Goal: Task Accomplishment & Management: Manage account settings

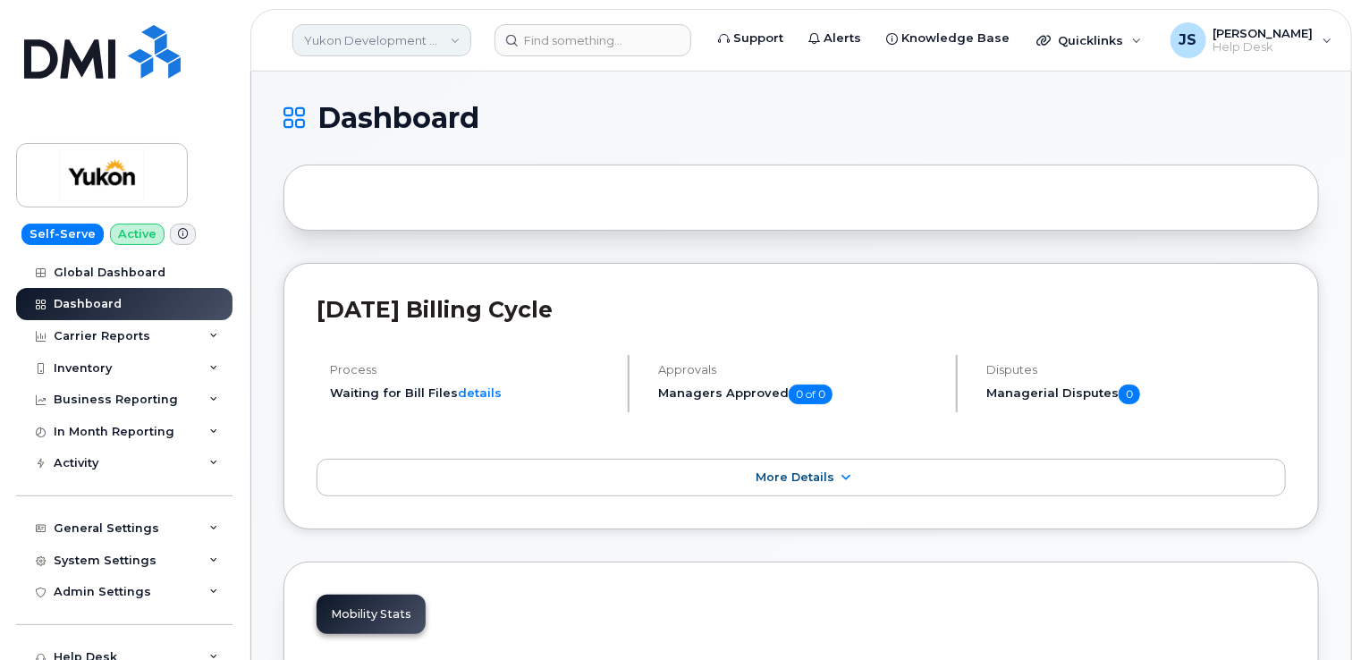
click at [376, 38] on link "Yukon Development Corp (YTG)" at bounding box center [381, 40] width 179 height 32
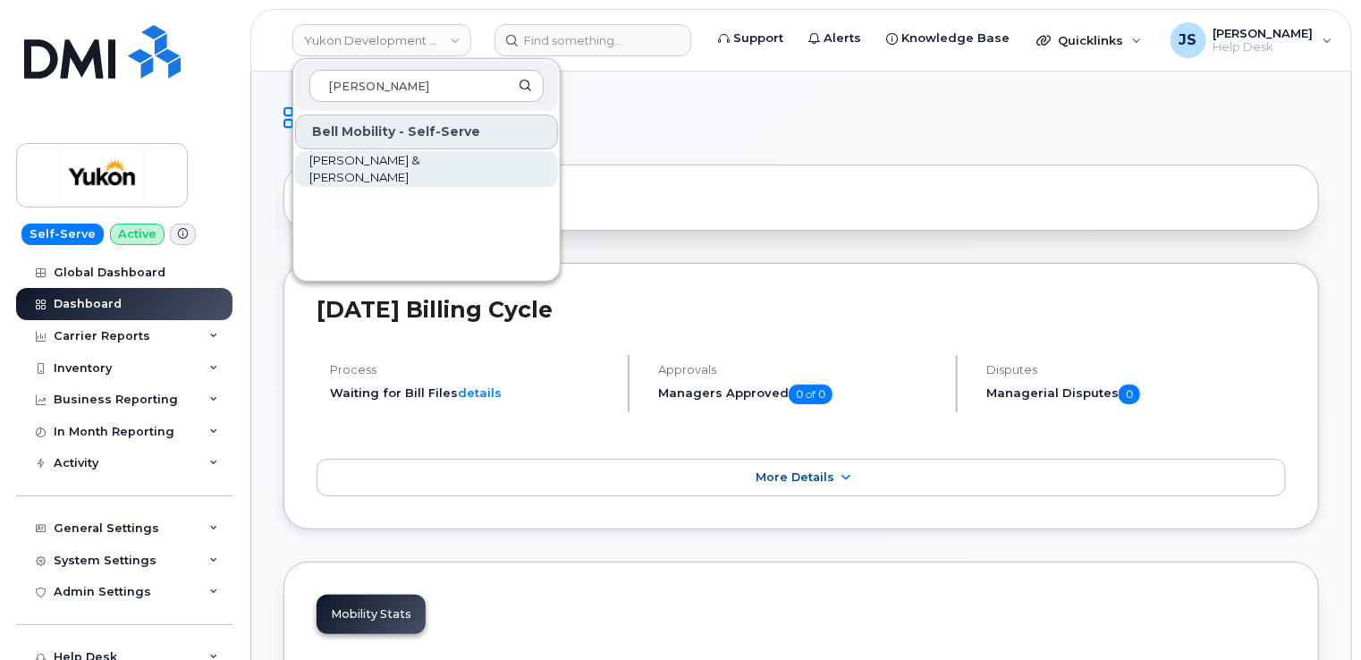
type input "khattar"
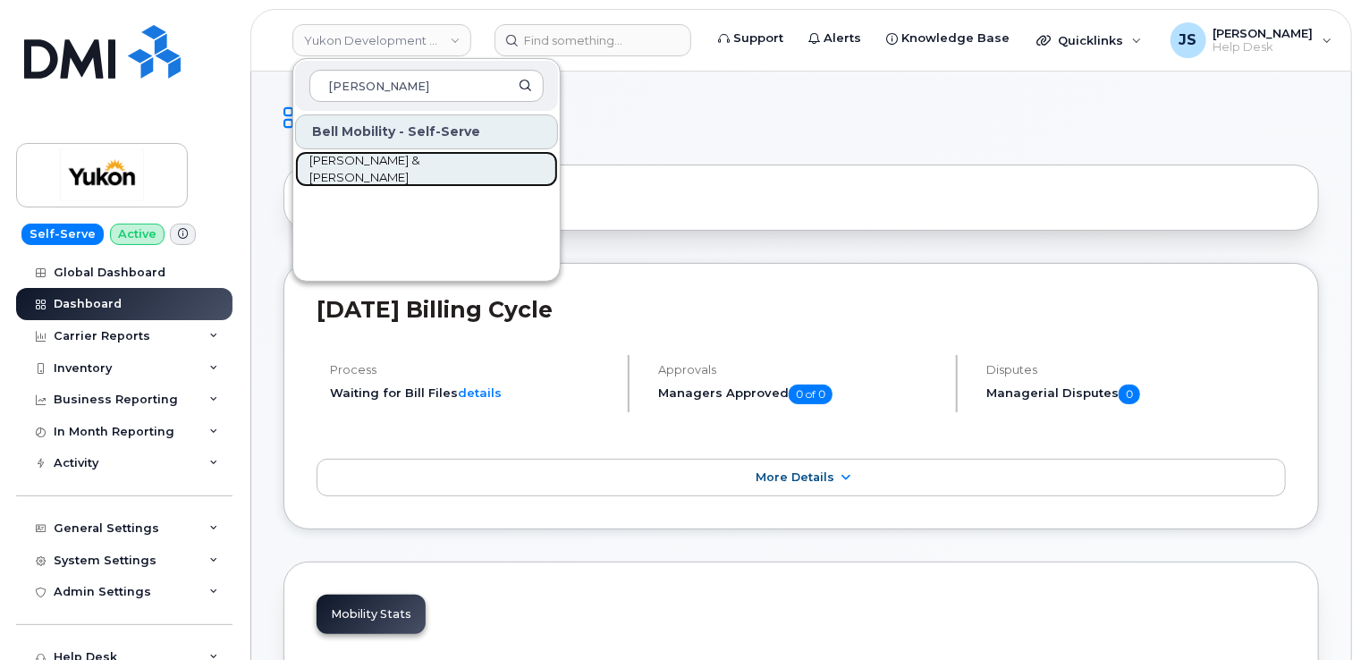
click at [404, 166] on span "KHATTAR & KHATTAR" at bounding box center [412, 169] width 206 height 35
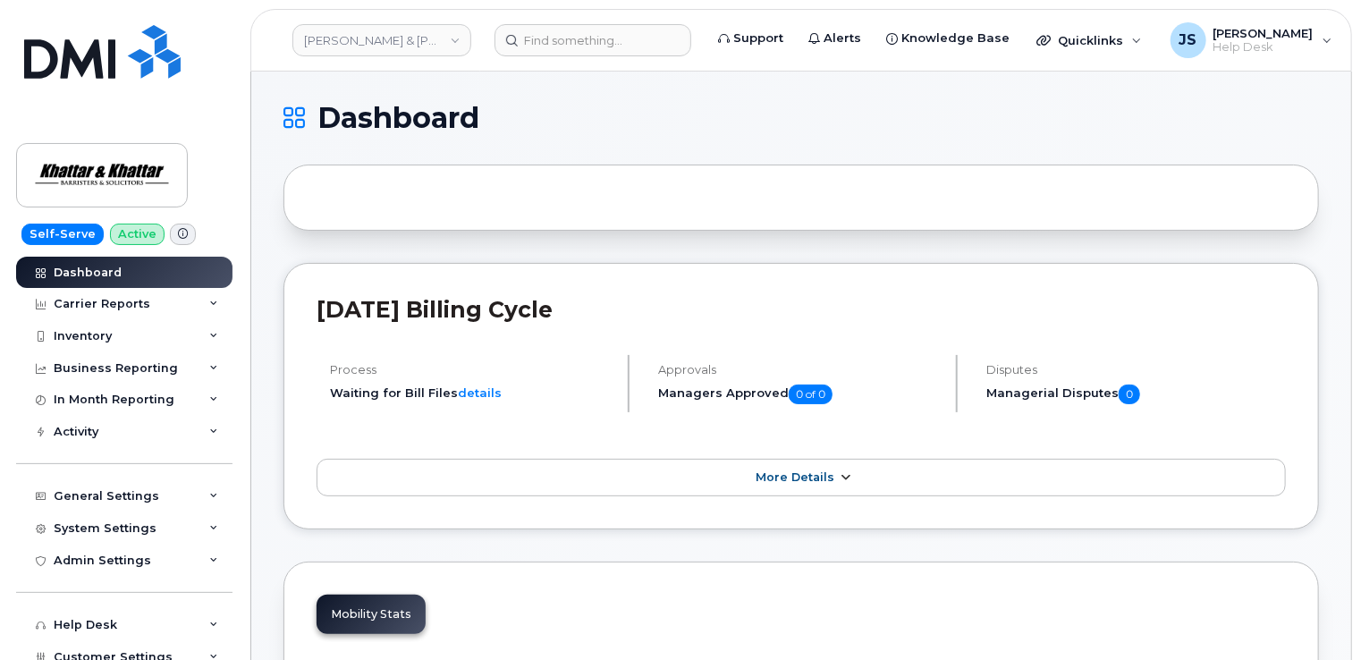
click at [812, 484] on link "More Details" at bounding box center [801, 478] width 969 height 38
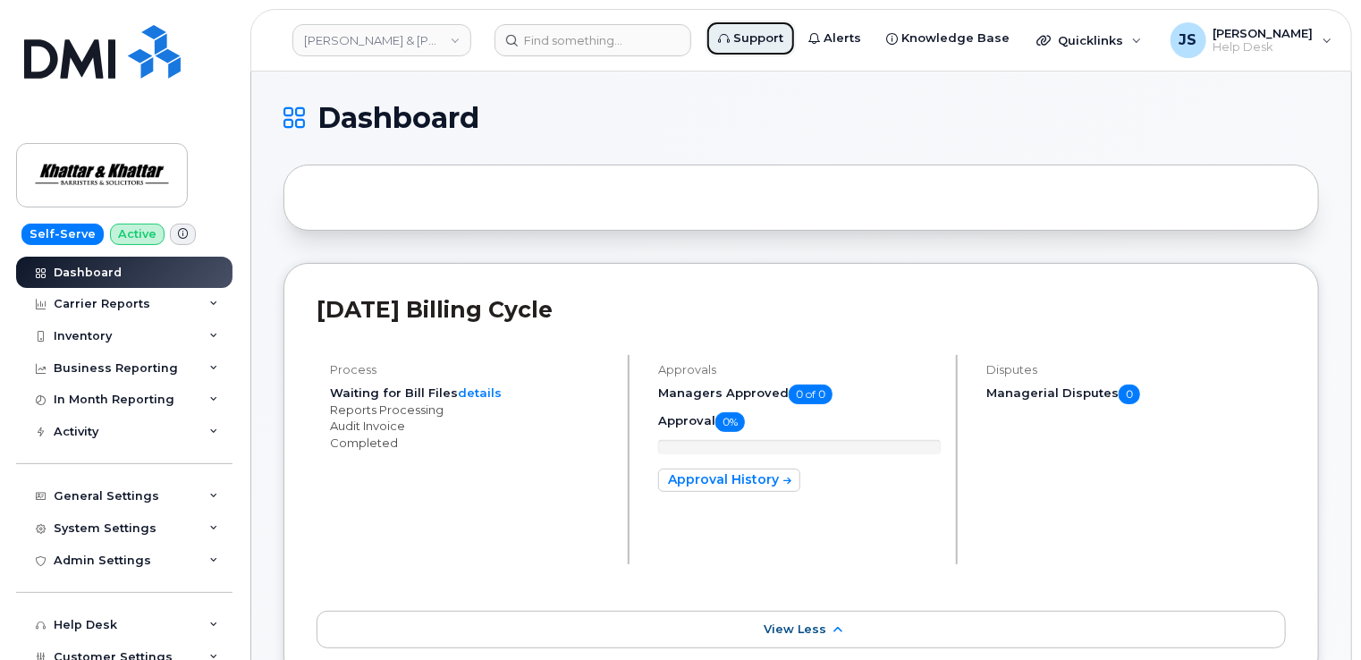
click at [738, 49] on link "Support" at bounding box center [750, 39] width 90 height 36
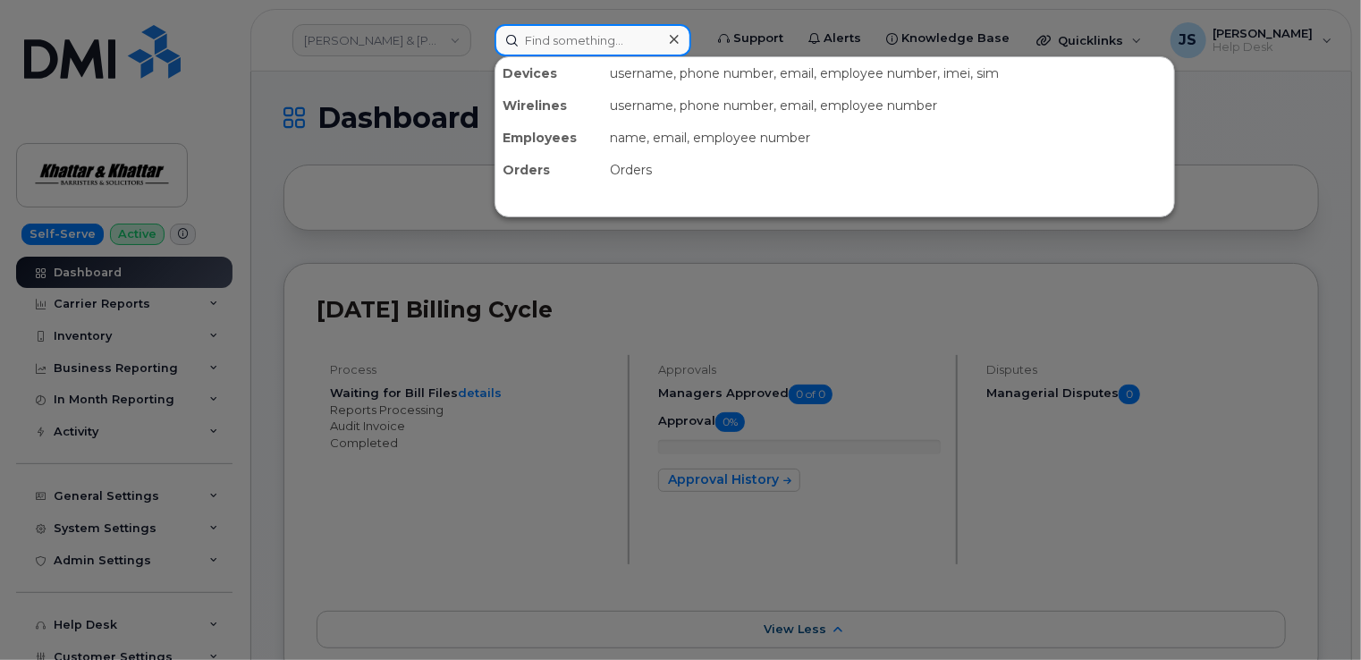
click at [569, 43] on input at bounding box center [592, 40] width 197 height 32
paste input "614-639-1055"
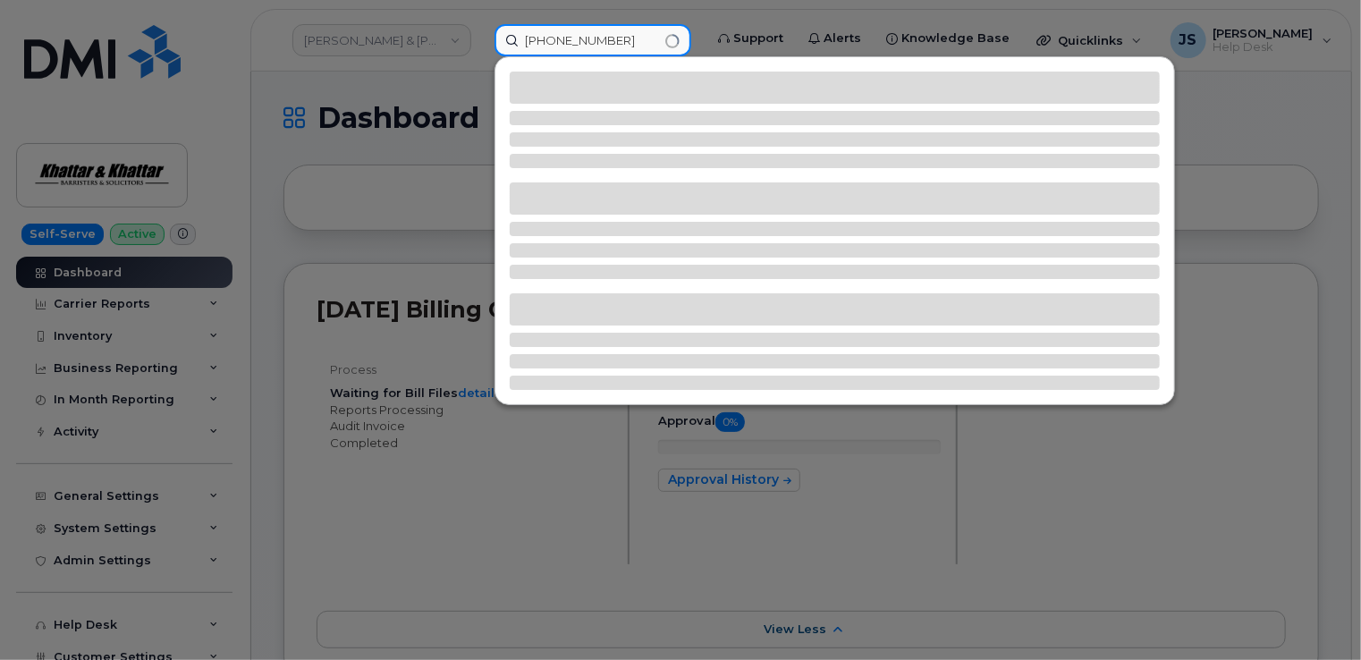
type input "614-639-1055"
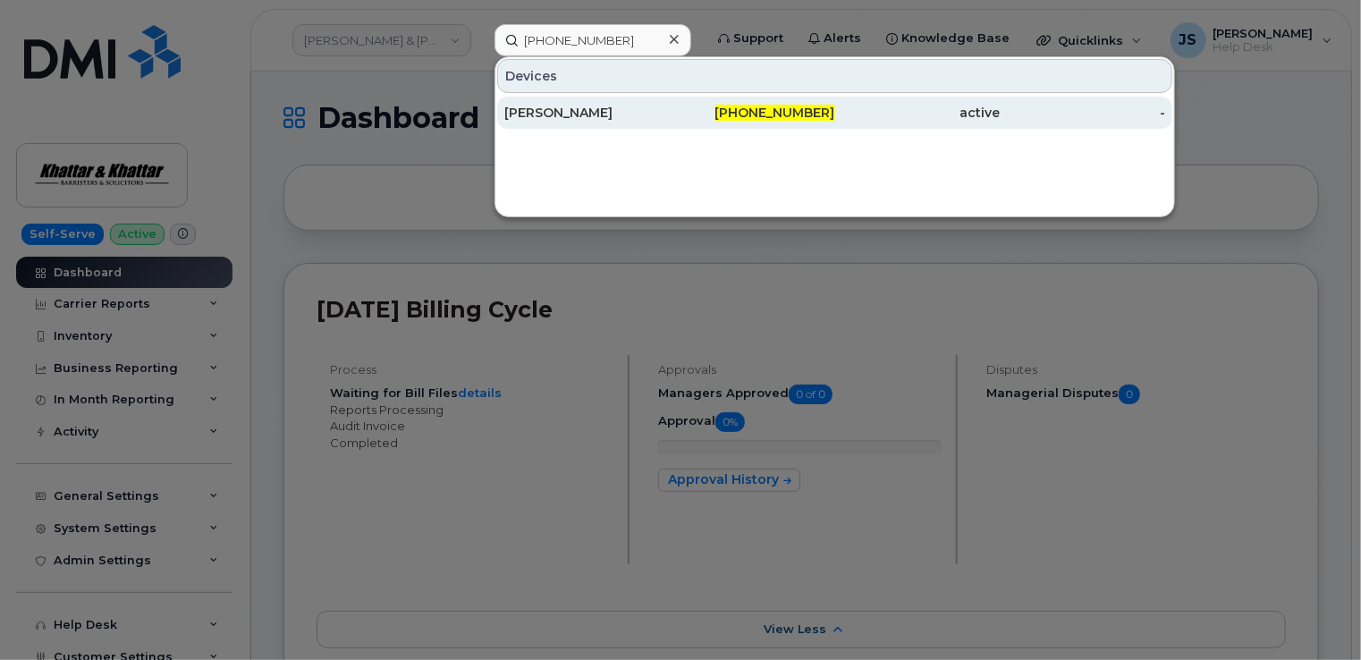
click at [560, 118] on div "ERIC BENNETT" at bounding box center [586, 113] width 165 height 18
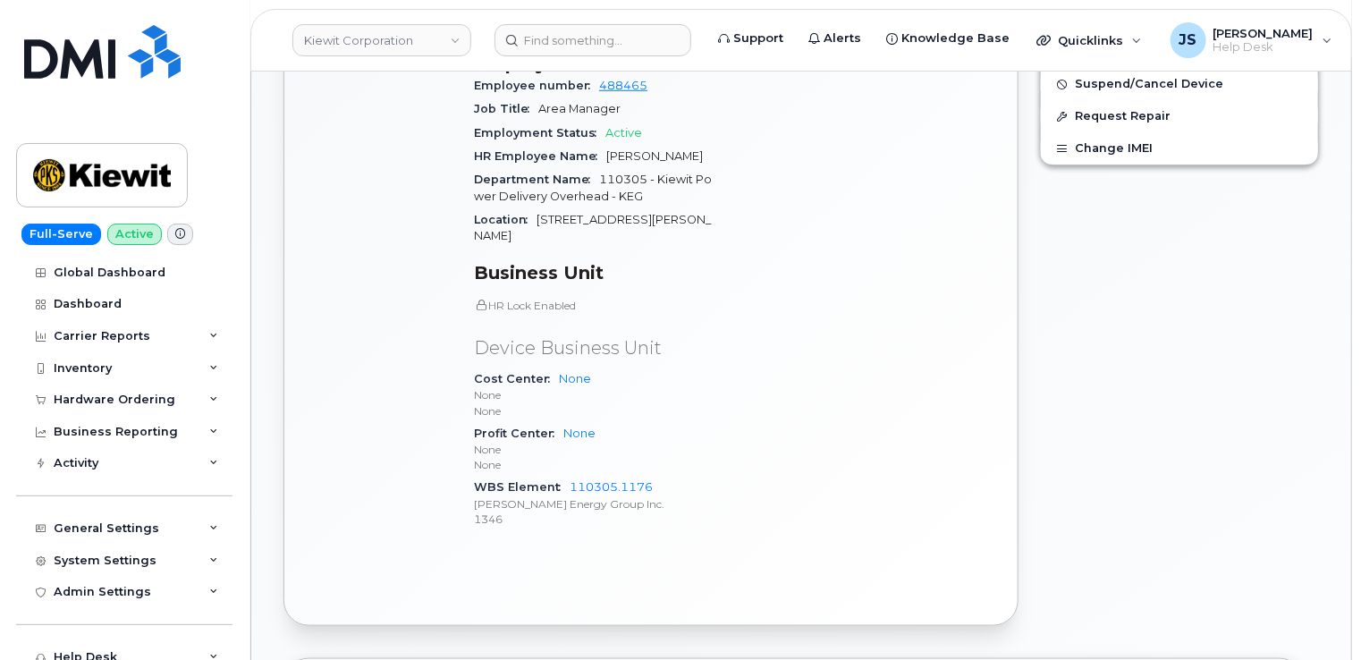
scroll to position [715, 0]
drag, startPoint x: 658, startPoint y: 453, endPoint x: 555, endPoint y: 460, distance: 103.0
click at [555, 475] on div "WBS Element 110305.1176 Kiewit Energy Group Inc. 1346" at bounding box center [596, 502] width 245 height 55
drag, startPoint x: 555, startPoint y: 460, endPoint x: 669, endPoint y: 453, distance: 113.7
click at [669, 475] on div "WBS Element 110305.1176 Kiewit Energy Group Inc. 1346" at bounding box center [596, 502] width 245 height 55
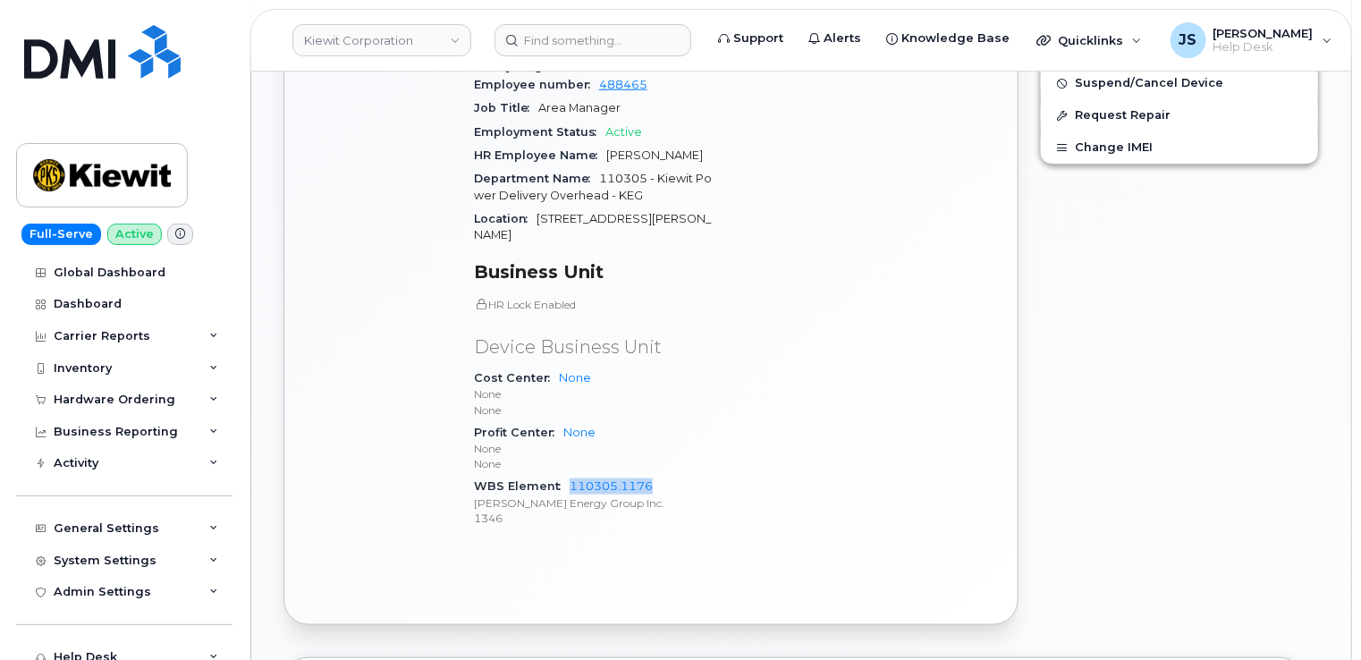
click at [669, 475] on div "WBS Element 110305.1176 Kiewit Energy Group Inc. 1346" at bounding box center [596, 502] width 245 height 55
drag, startPoint x: 669, startPoint y: 453, endPoint x: 651, endPoint y: 359, distance: 95.6
click at [651, 386] on p "None" at bounding box center [596, 393] width 245 height 15
drag, startPoint x: 669, startPoint y: 450, endPoint x: 571, endPoint y: 454, distance: 97.6
click at [571, 475] on div "WBS Element 110305.1176 Kiewit Energy Group Inc. 1346" at bounding box center [596, 502] width 245 height 55
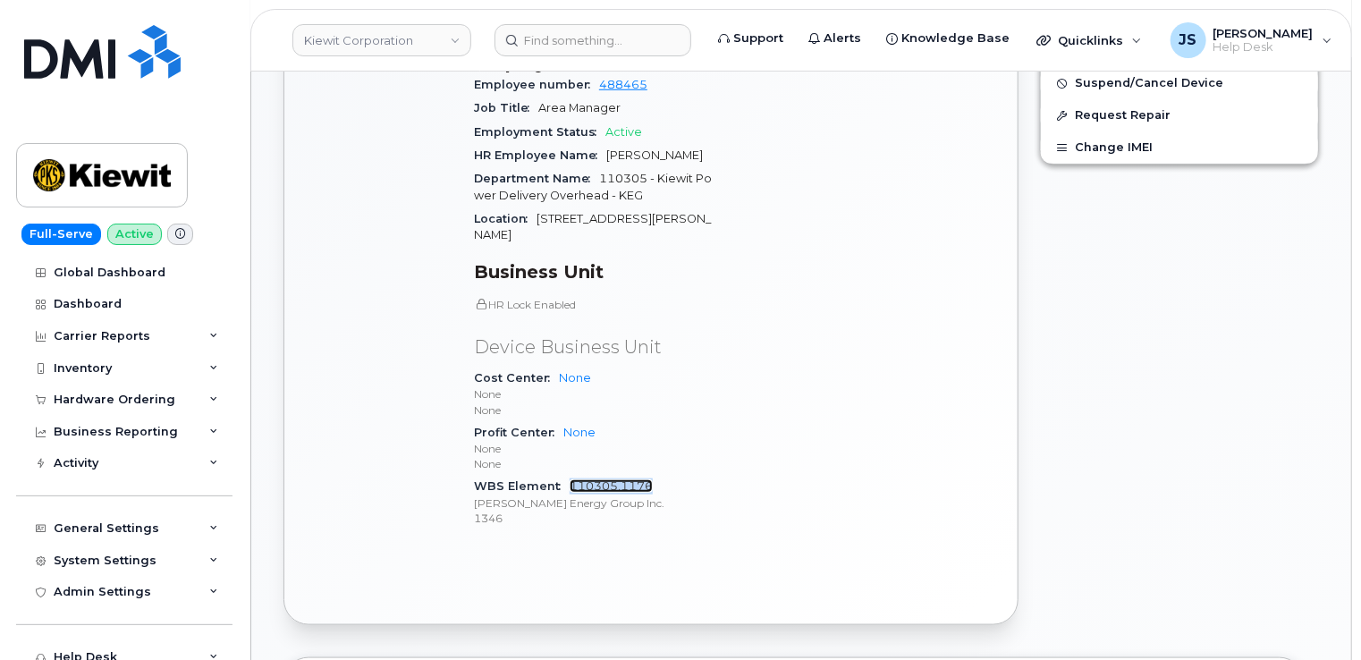
copy link "110305.1176"
click at [209, 398] on icon at bounding box center [213, 399] width 9 height 9
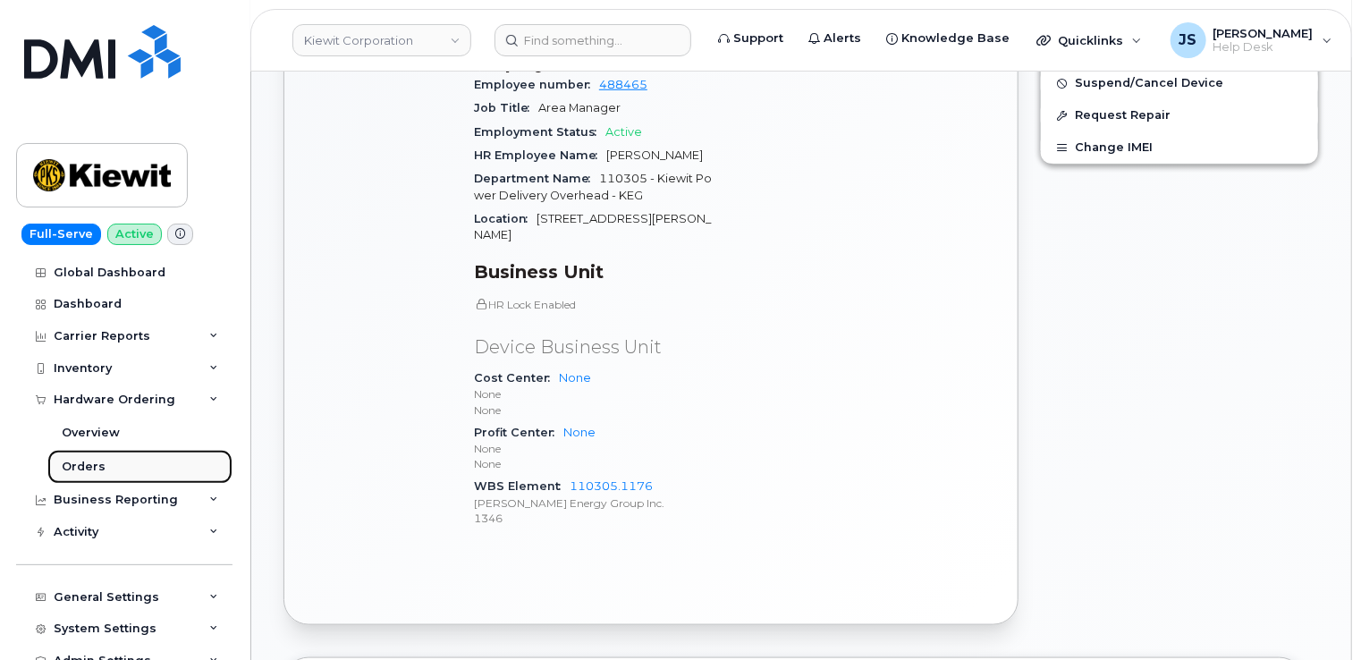
click at [89, 472] on div "Orders" at bounding box center [84, 467] width 44 height 16
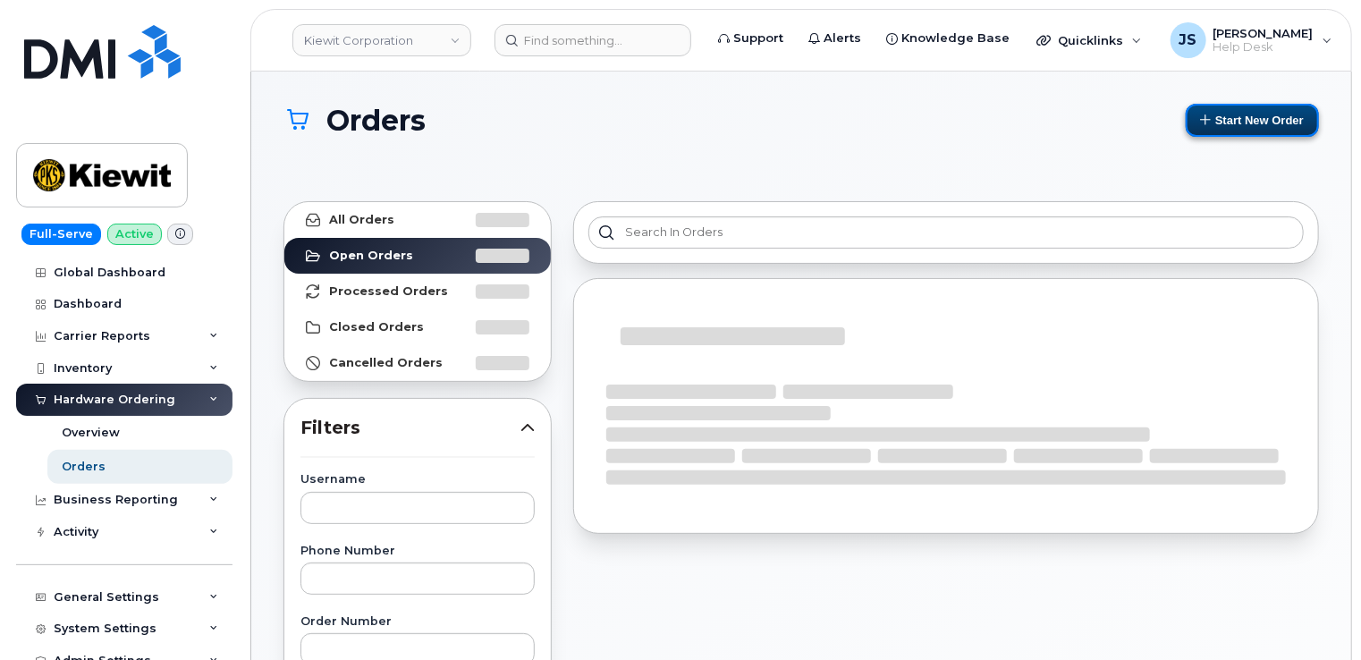
click at [1227, 123] on button "Start New Order" at bounding box center [1252, 120] width 133 height 33
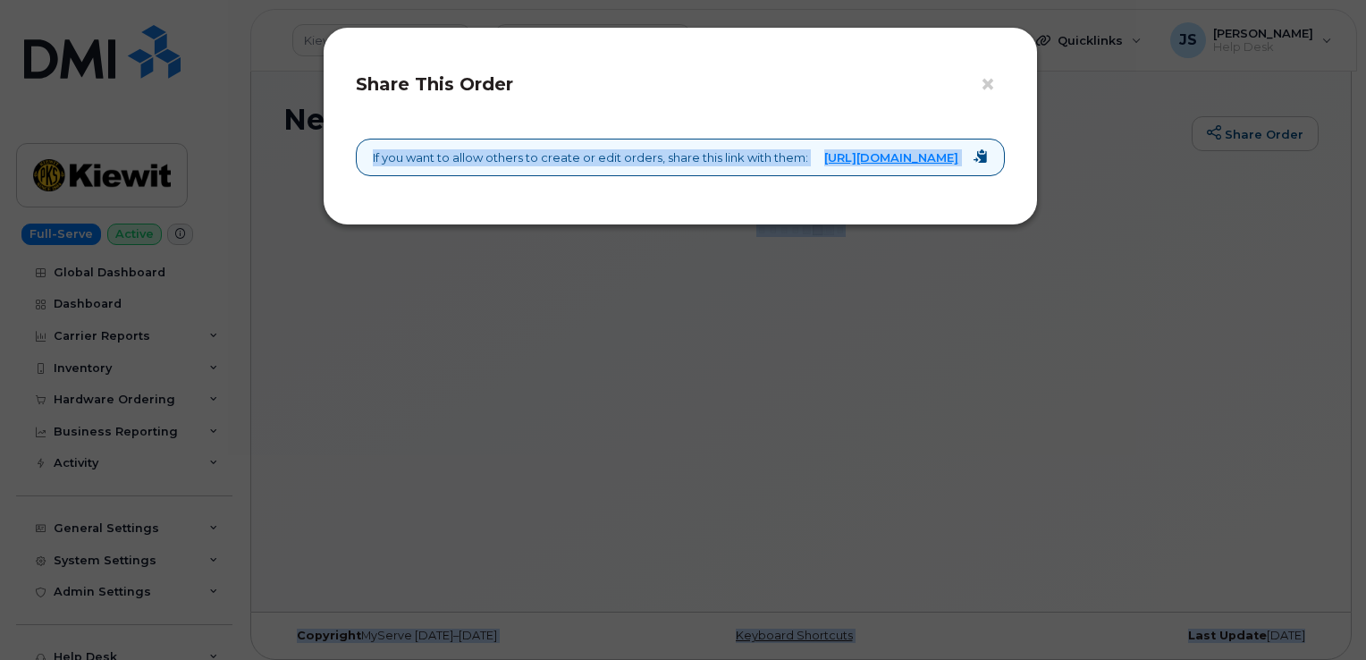
click at [1266, 107] on body "[PERSON_NAME] Corporation Support Alerts Knowledge Base Quicklinks Suspend / Ca…" at bounding box center [683, 334] width 1366 height 669
click at [991, 87] on button "×" at bounding box center [992, 85] width 25 height 27
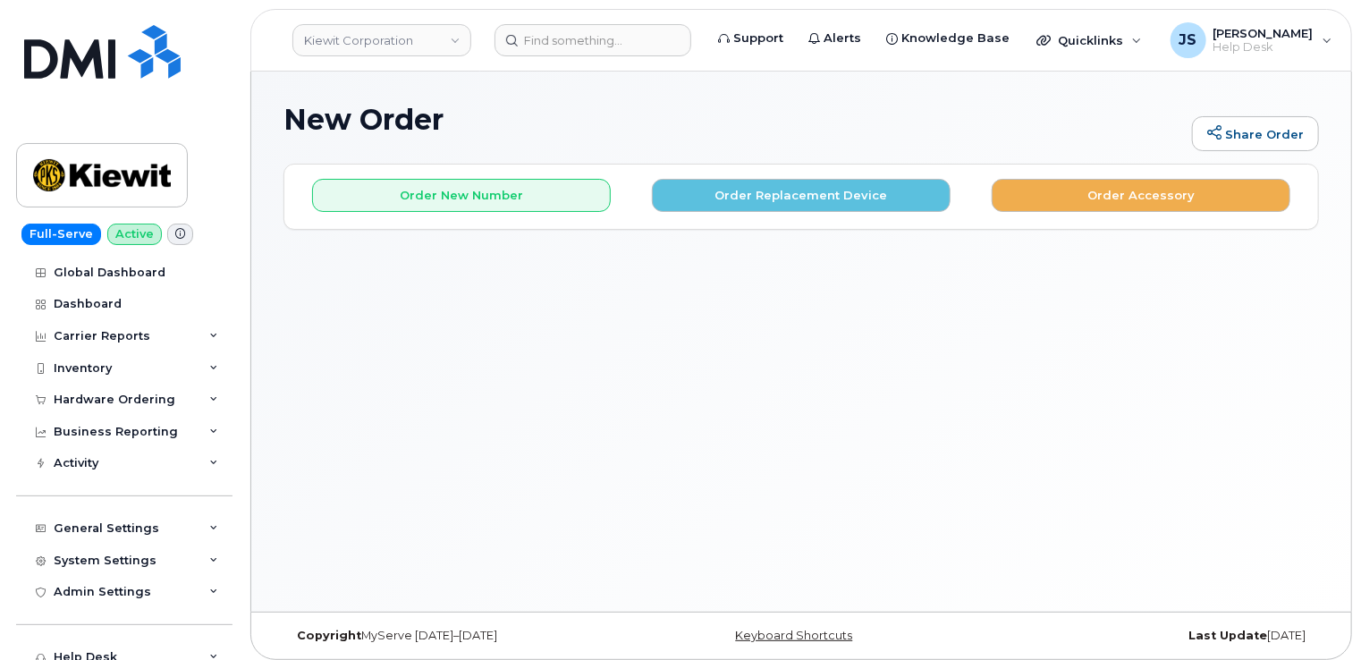
click at [621, 113] on h1 "New Order" at bounding box center [732, 119] width 899 height 31
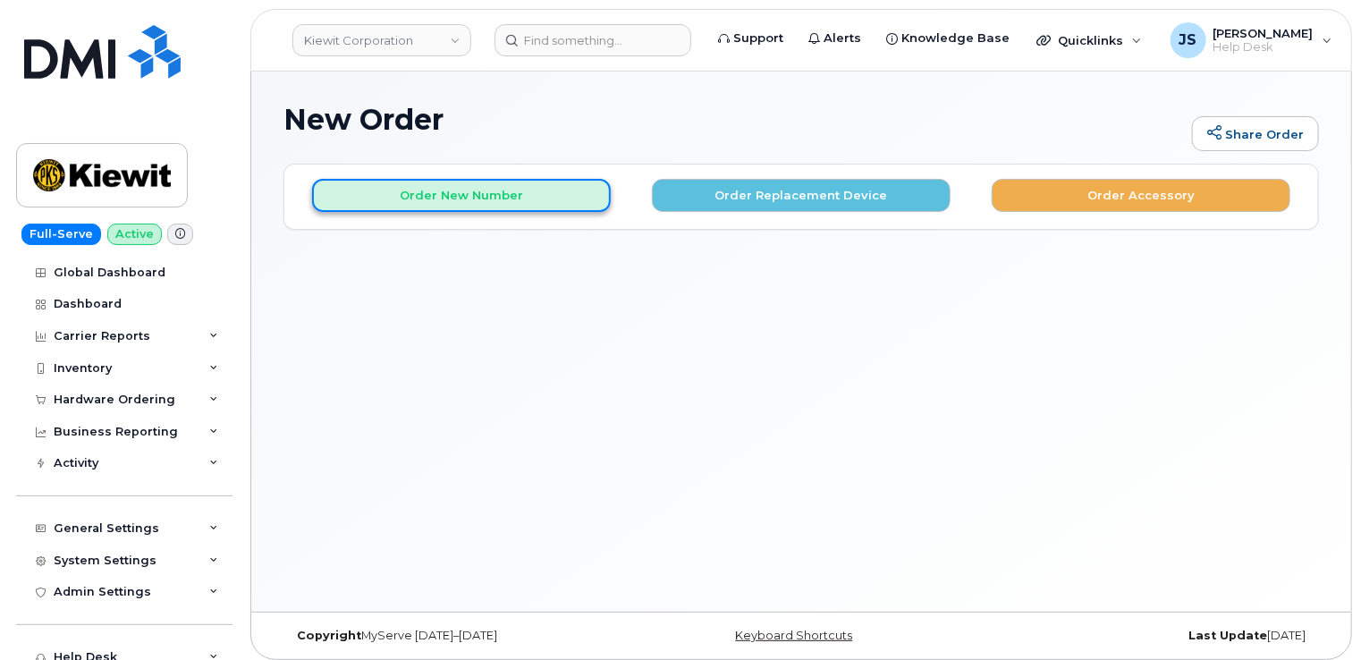
click at [473, 191] on button "Order New Number" at bounding box center [461, 195] width 299 height 33
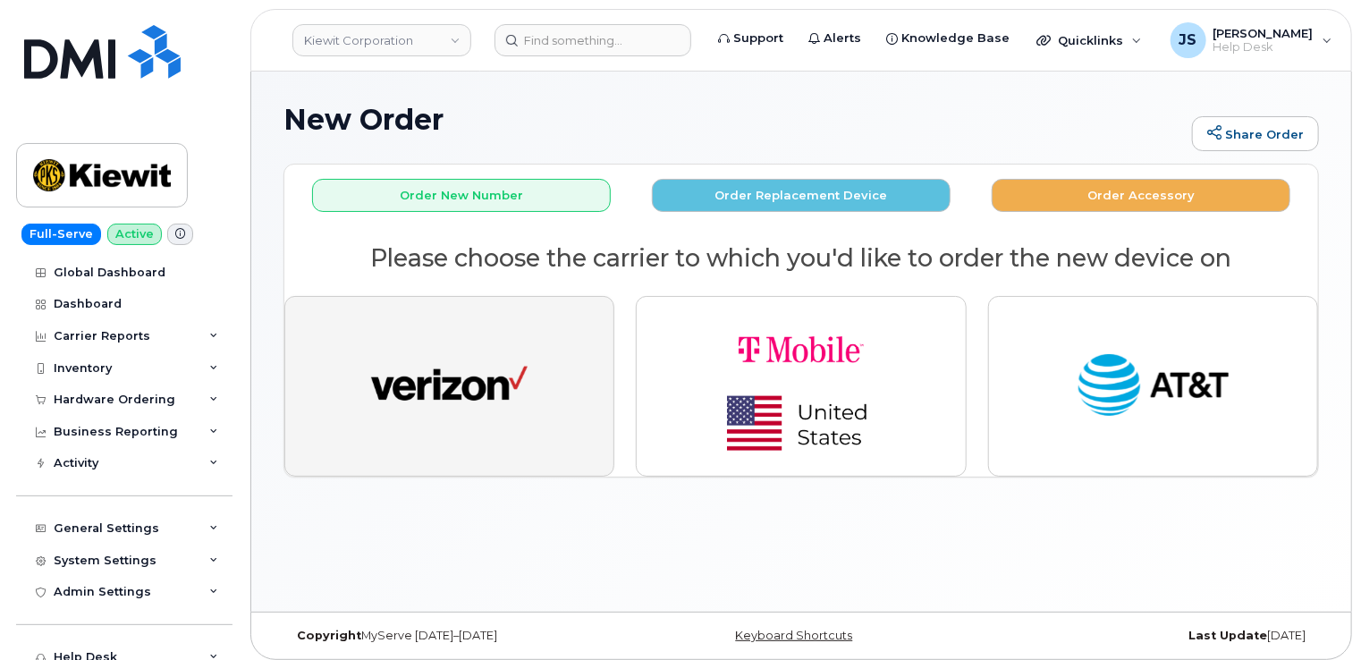
click at [574, 432] on button "button" at bounding box center [449, 386] width 330 height 181
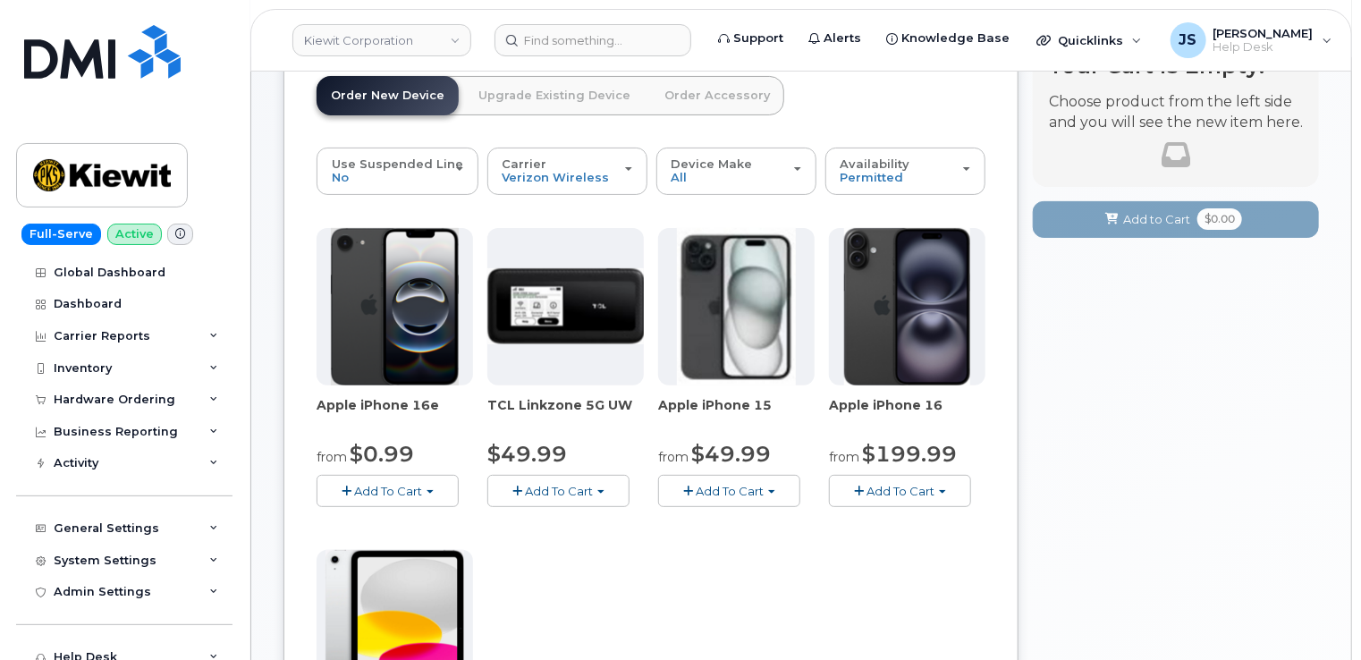
scroll to position [89, 0]
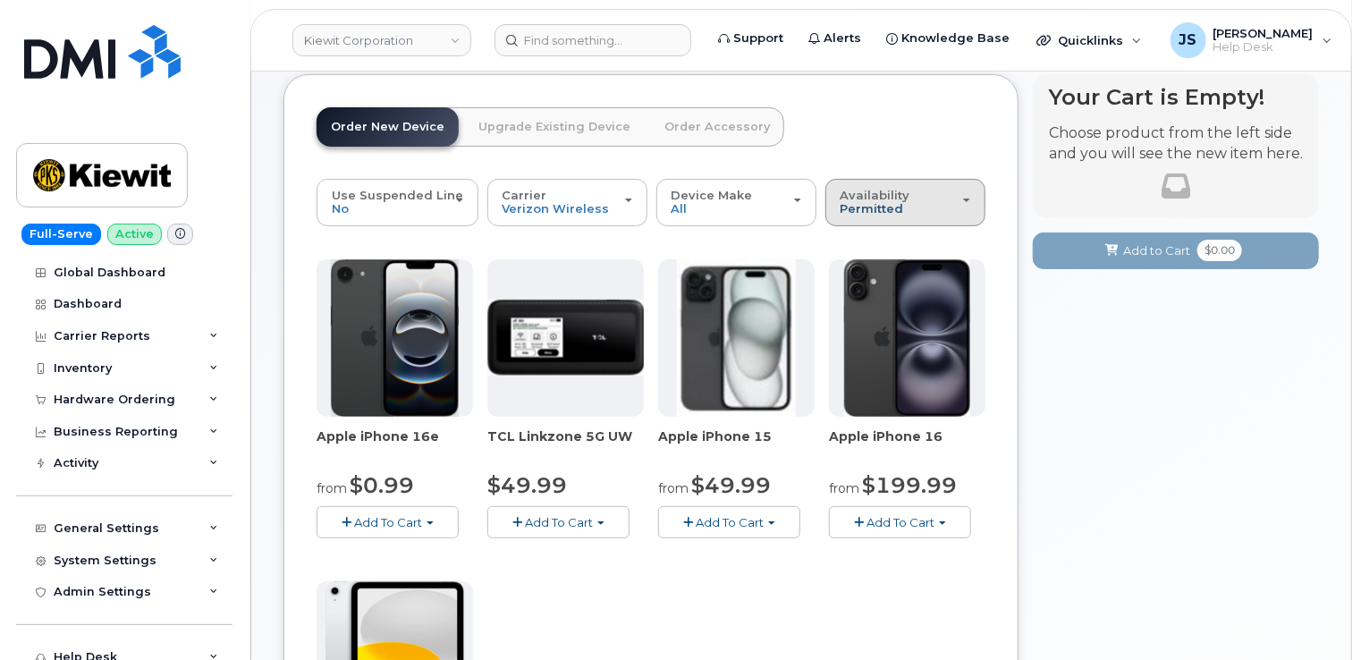
click at [876, 209] on span "Permitted" at bounding box center [871, 208] width 63 height 14
click at [870, 274] on div "All" at bounding box center [915, 273] width 170 height 21
click at [855, 208] on span "Permitted" at bounding box center [871, 208] width 63 height 14
click at [854, 267] on label "All" at bounding box center [849, 273] width 38 height 21
click at [0, 0] on input "All" at bounding box center [0, 0] width 0 height 0
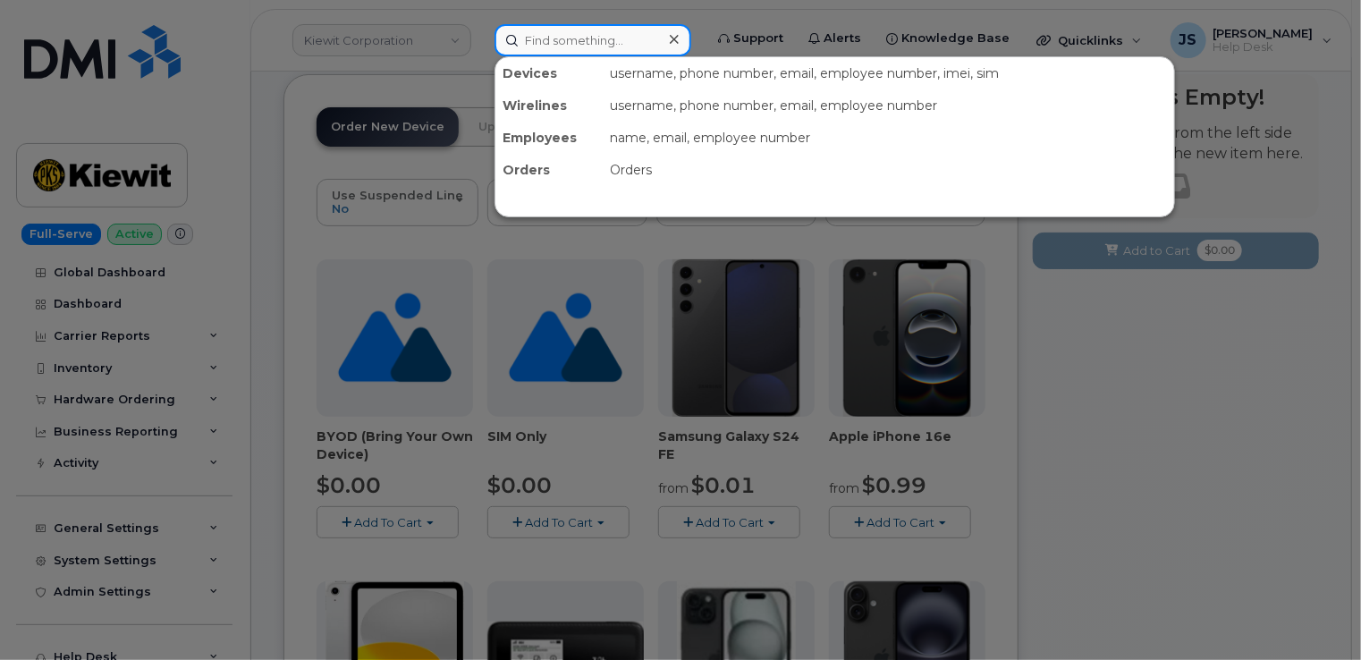
paste input "[PHONE_NUMBER]"
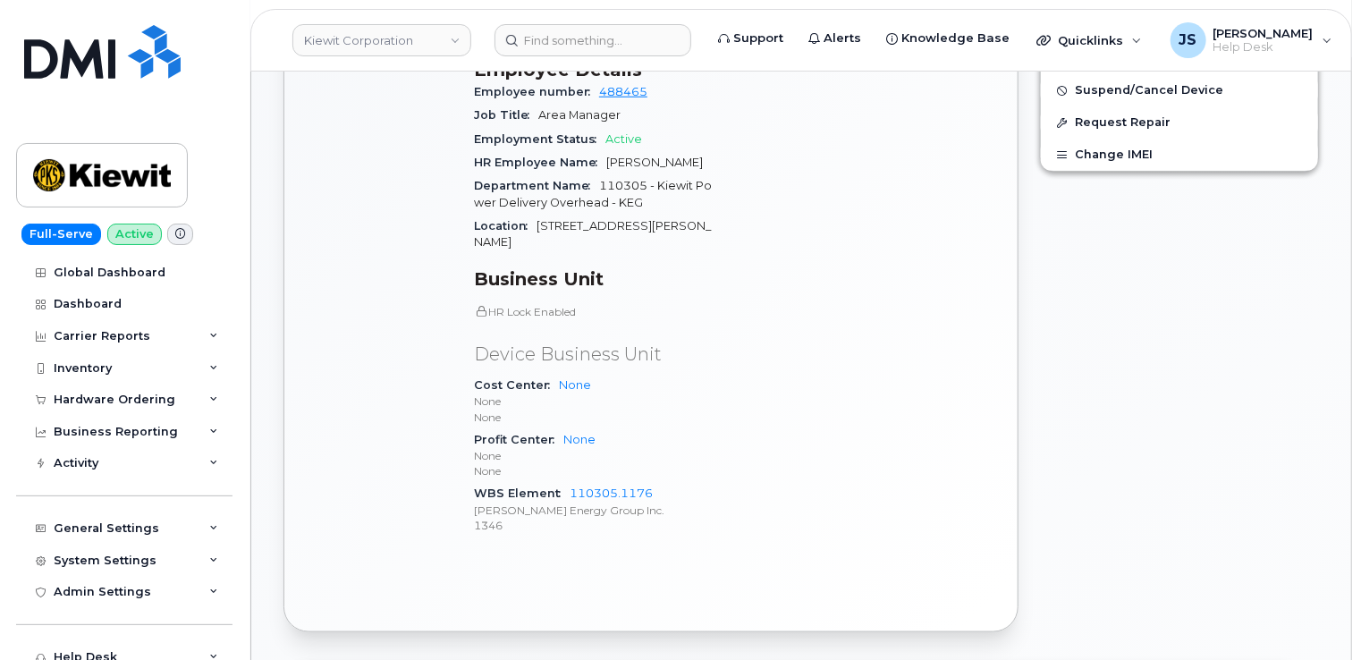
scroll to position [715, 0]
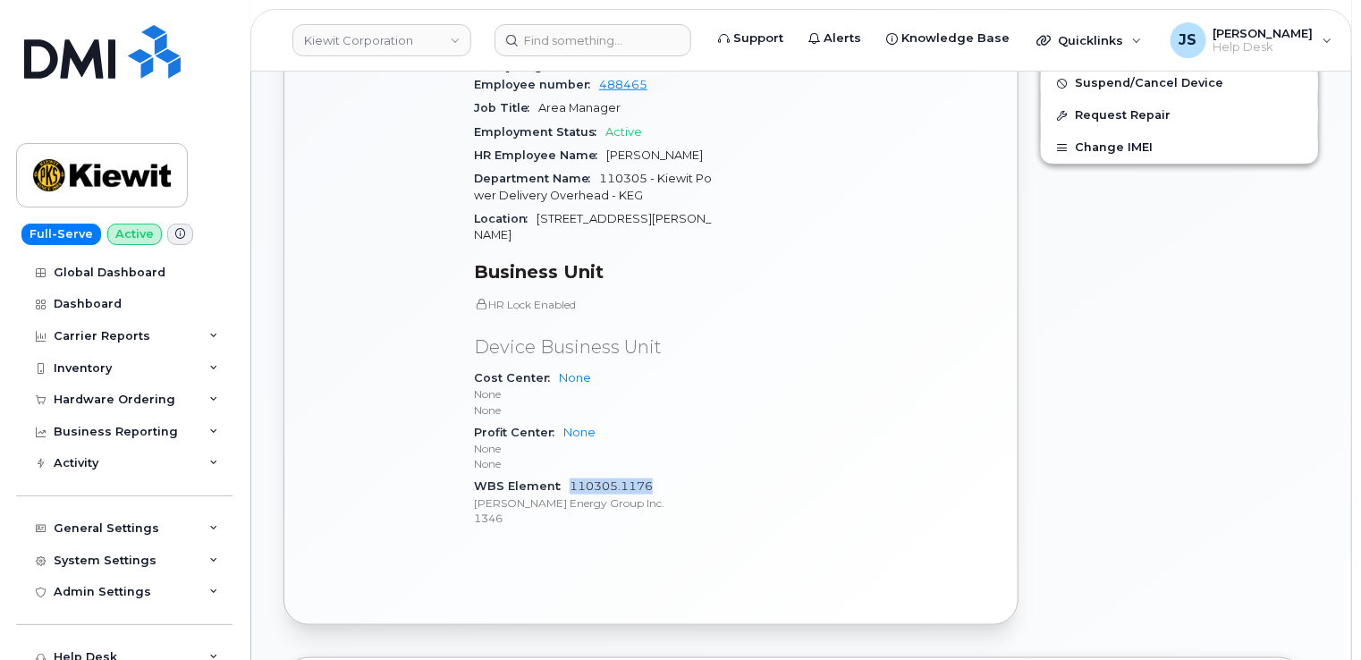
drag, startPoint x: 653, startPoint y: 454, endPoint x: 571, endPoint y: 449, distance: 81.5
click at [571, 475] on div "WBS Element 110305.1176 Kiewit Energy Group Inc. 1346" at bounding box center [596, 502] width 245 height 55
drag, startPoint x: 571, startPoint y: 449, endPoint x: 589, endPoint y: 458, distance: 20.0
copy link "110305.1176"
click at [209, 400] on icon at bounding box center [213, 399] width 9 height 9
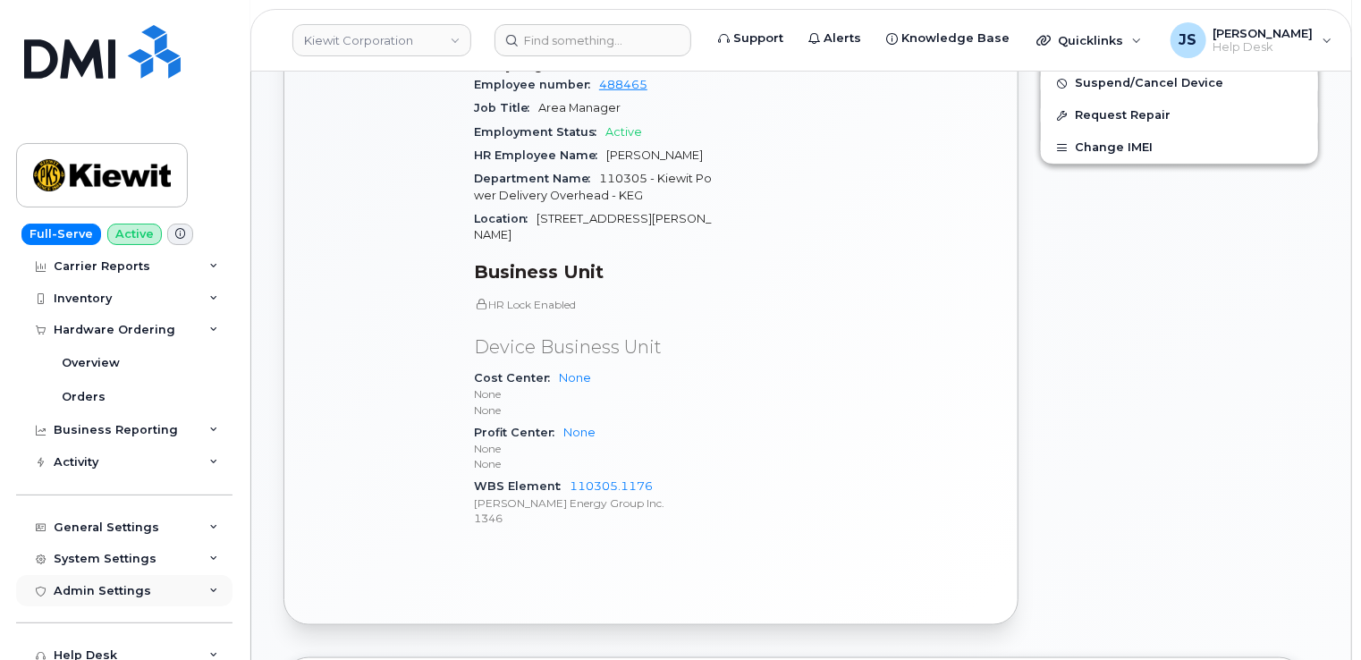
scroll to position [89, 0]
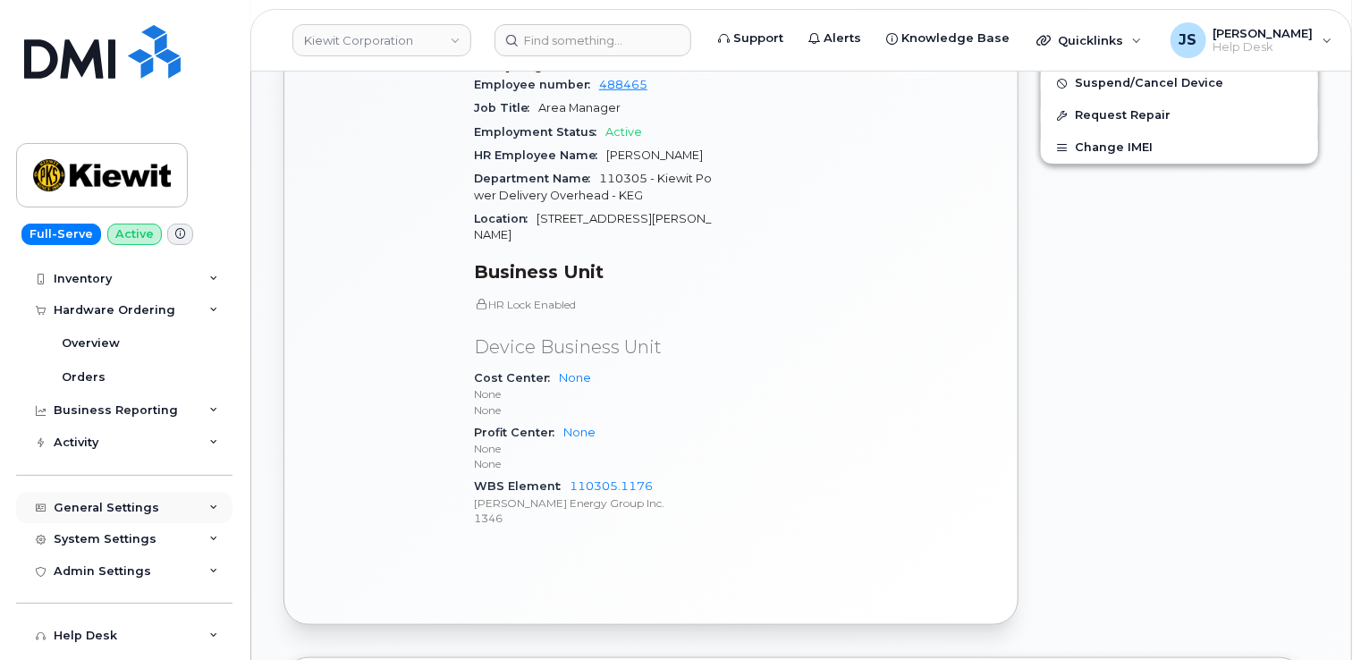
click at [209, 508] on icon at bounding box center [213, 507] width 9 height 9
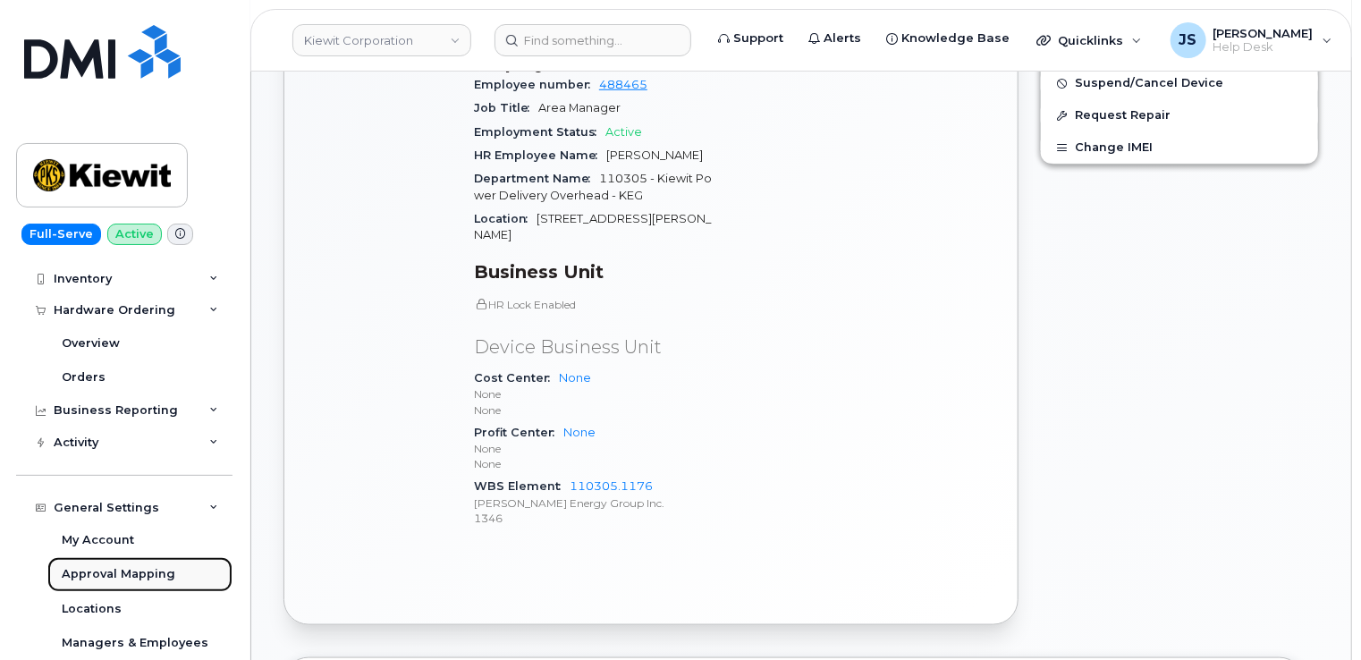
click at [141, 569] on div "Approval Mapping" at bounding box center [119, 574] width 114 height 16
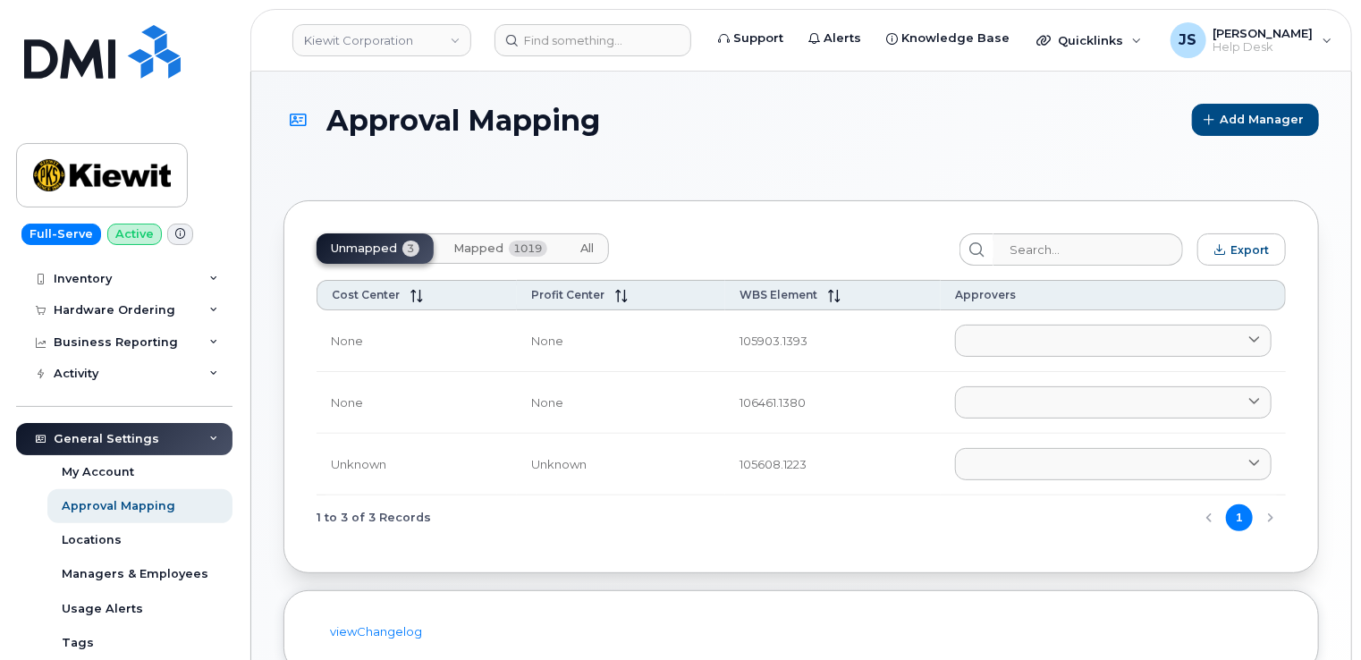
click at [469, 245] on span "Mapped" at bounding box center [478, 248] width 50 height 14
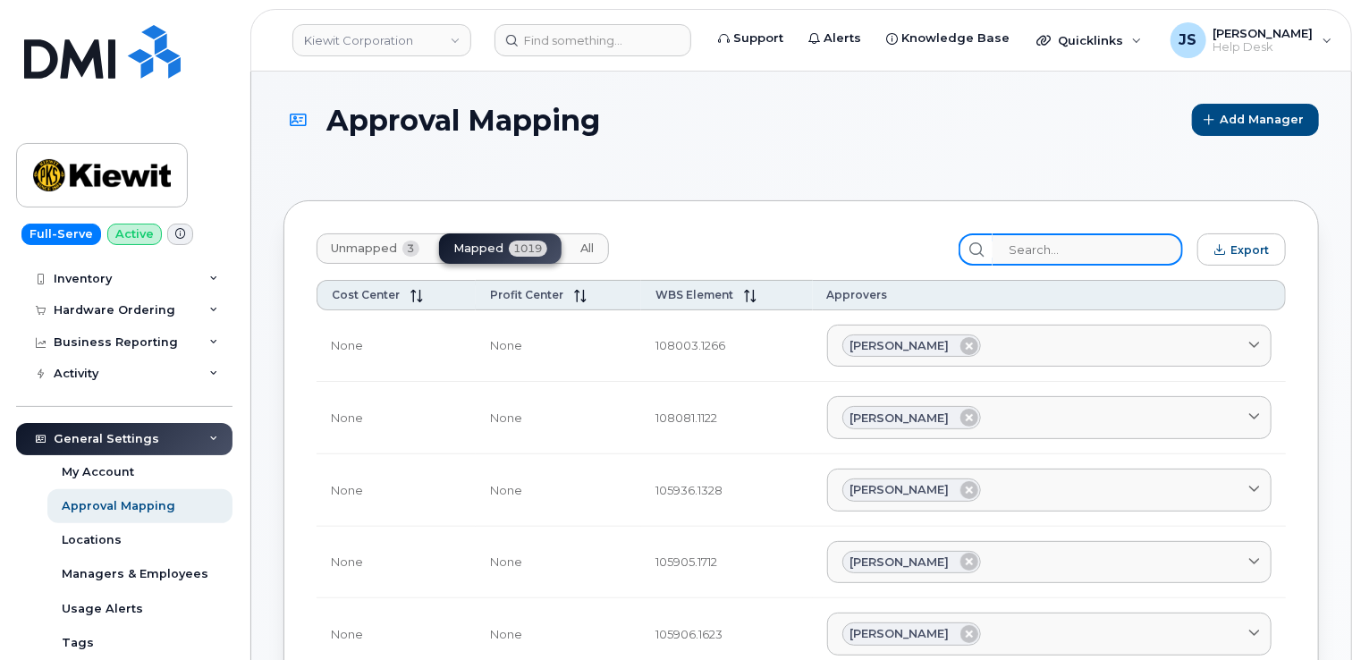
click at [1044, 252] on input "search" at bounding box center [1087, 249] width 190 height 32
paste input "110305.1176"
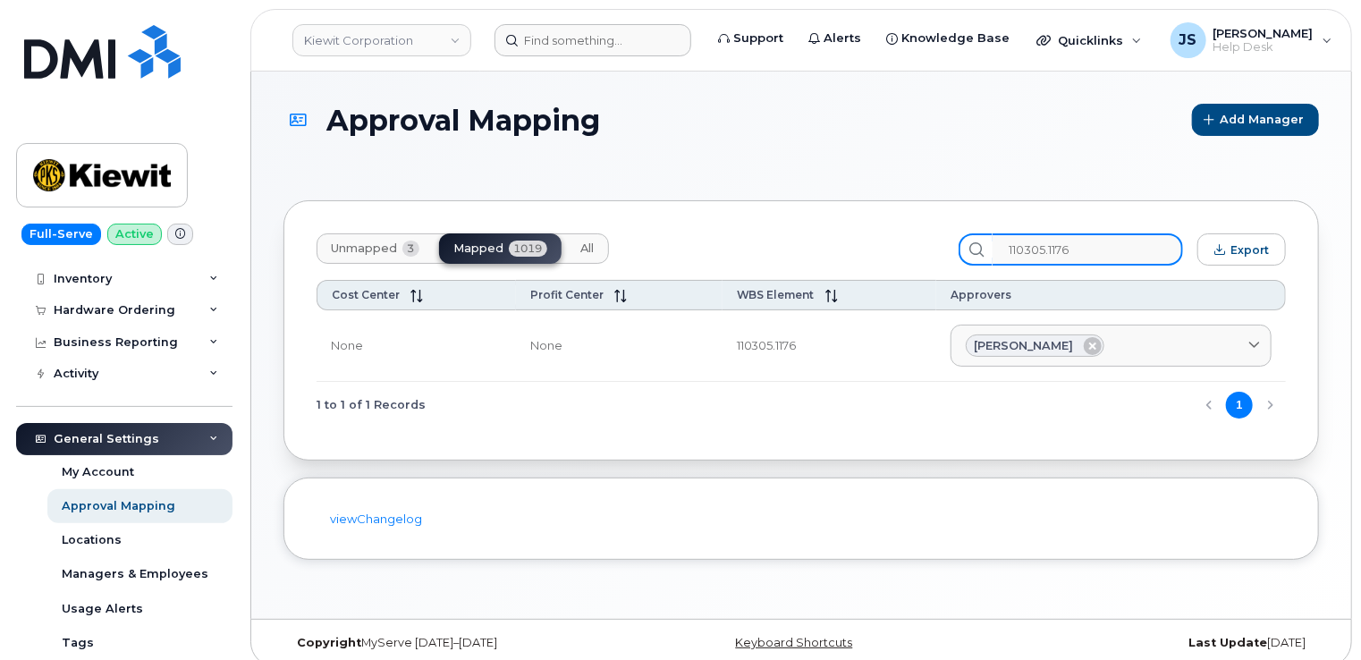
type input "110305.1176"
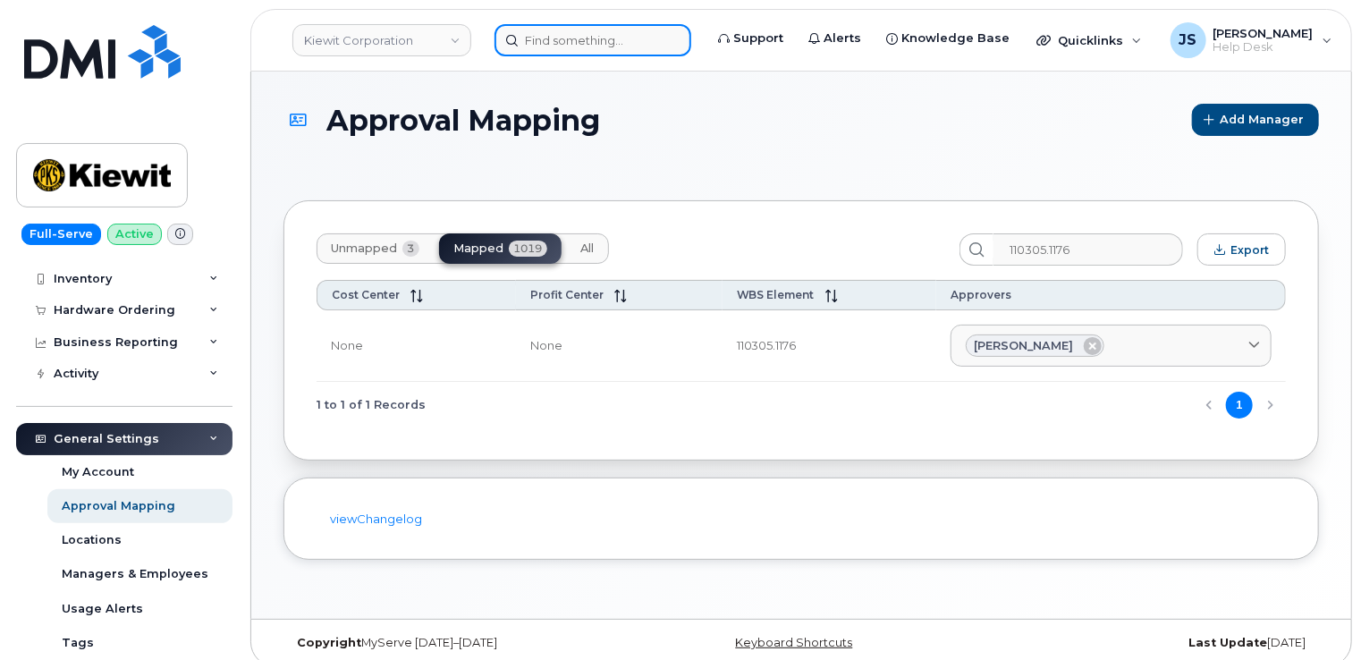
click at [633, 41] on input at bounding box center [592, 40] width 197 height 32
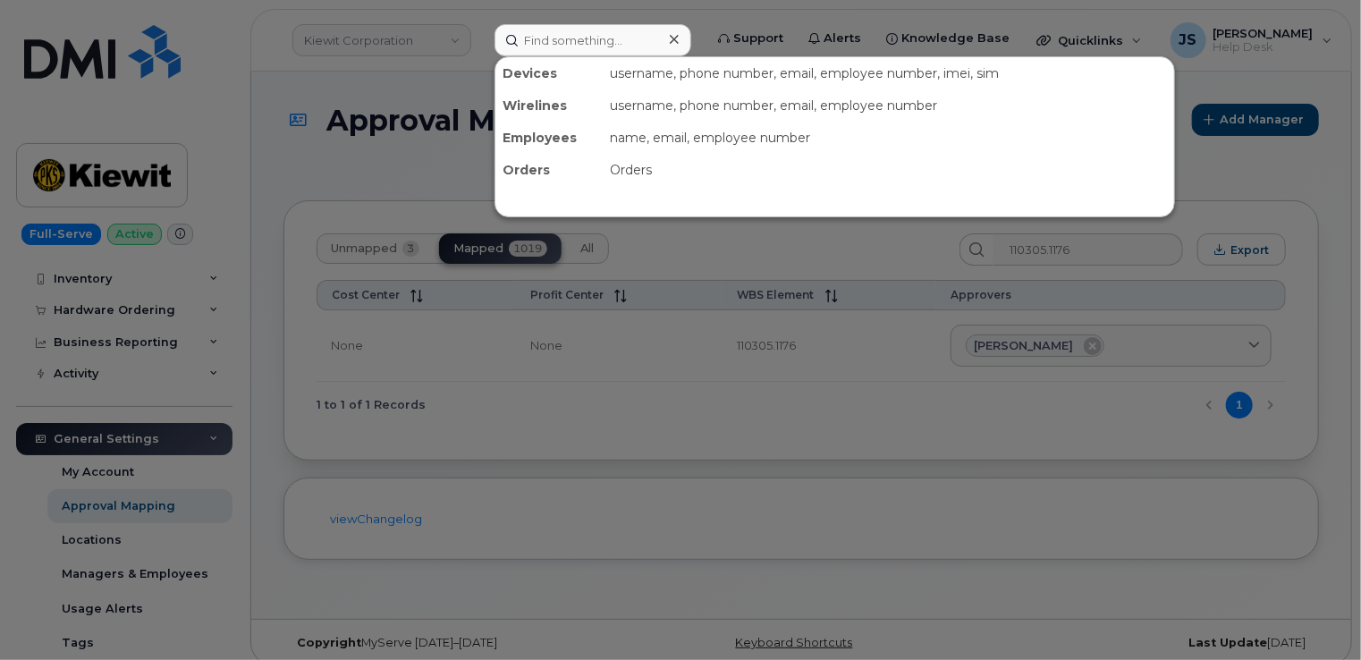
click at [427, 225] on div at bounding box center [680, 330] width 1361 height 660
click at [597, 44] on input at bounding box center [592, 40] width 197 height 32
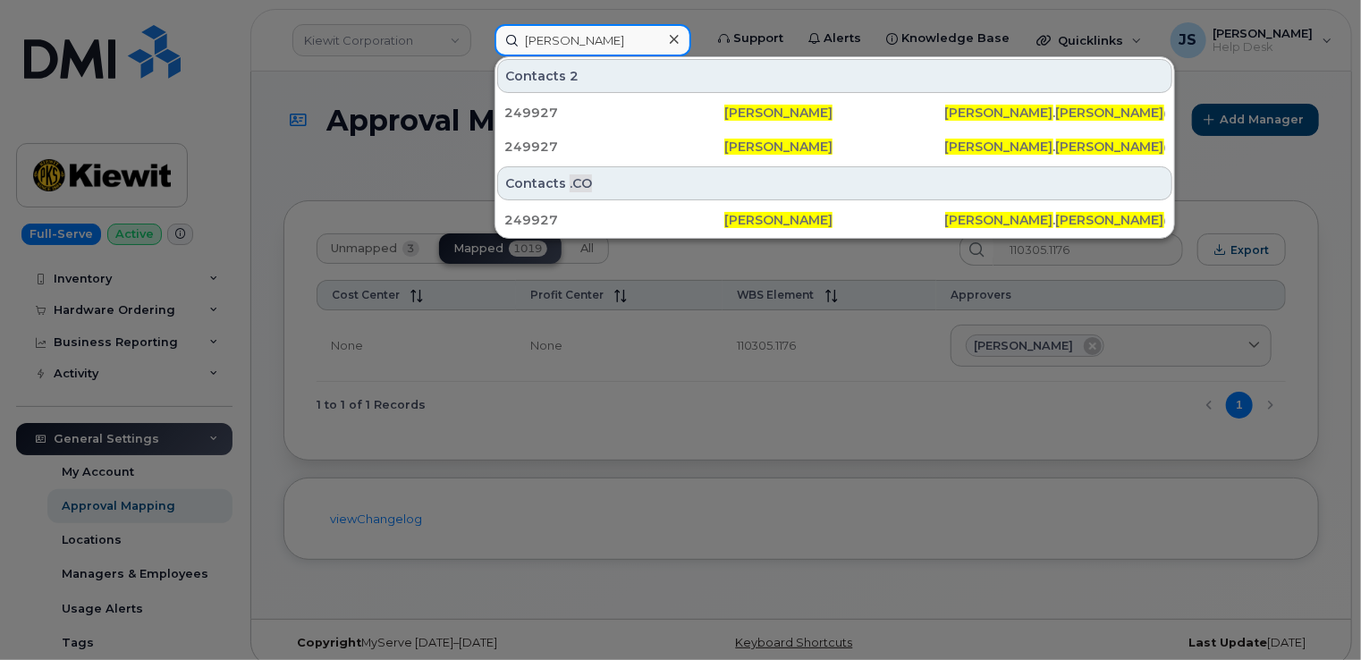
click at [629, 38] on input "Renae Botello" at bounding box center [592, 40] width 197 height 32
paste input "7808768848"
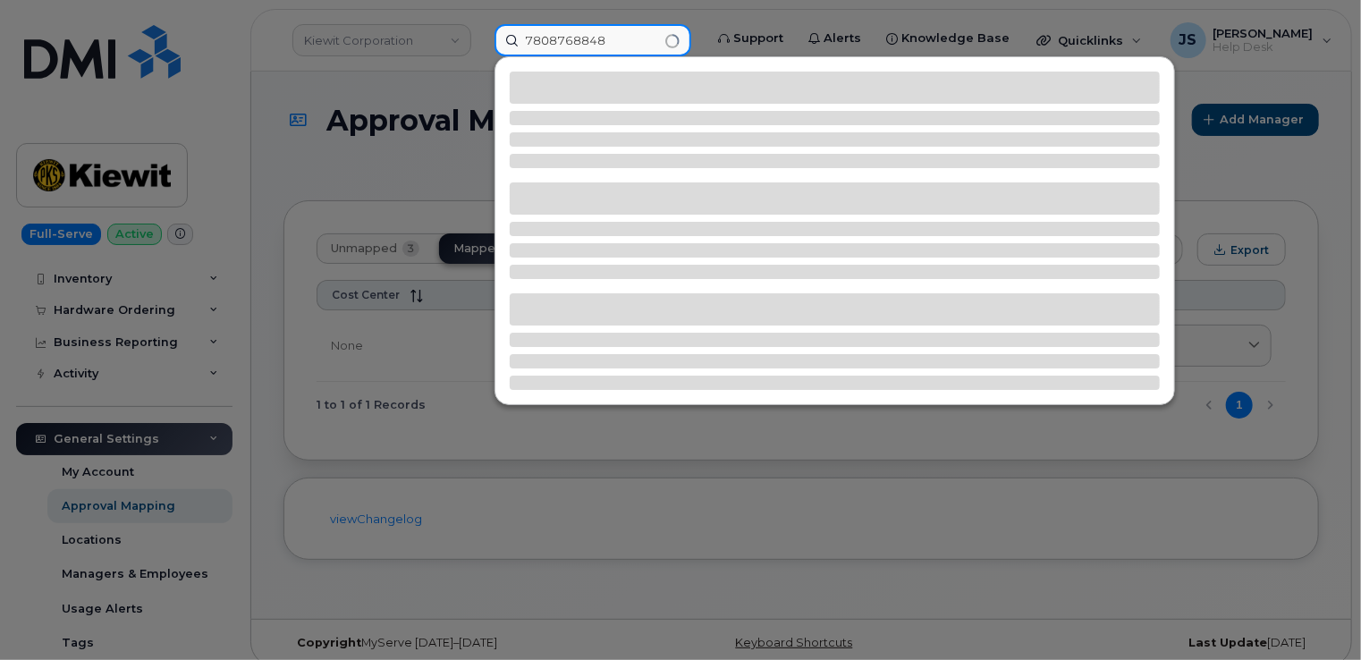
type input "7808768848"
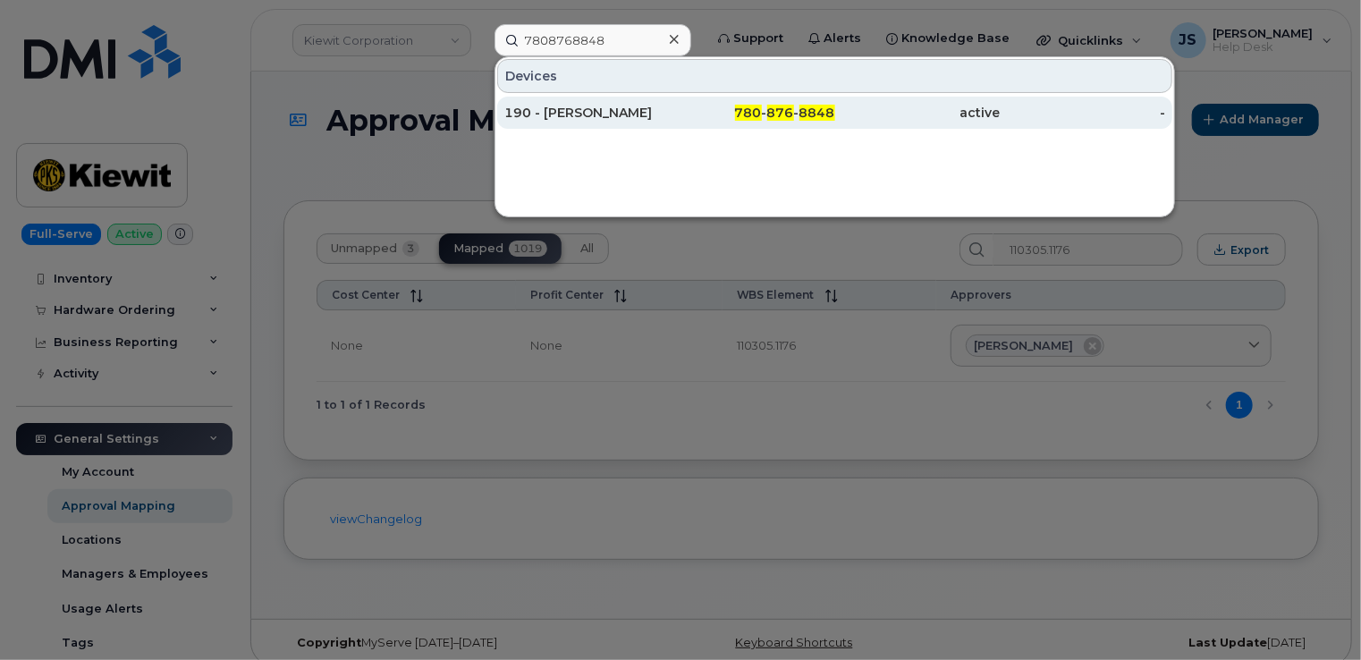
click at [578, 111] on div "190 - DENNIS BROWN" at bounding box center [586, 113] width 165 height 18
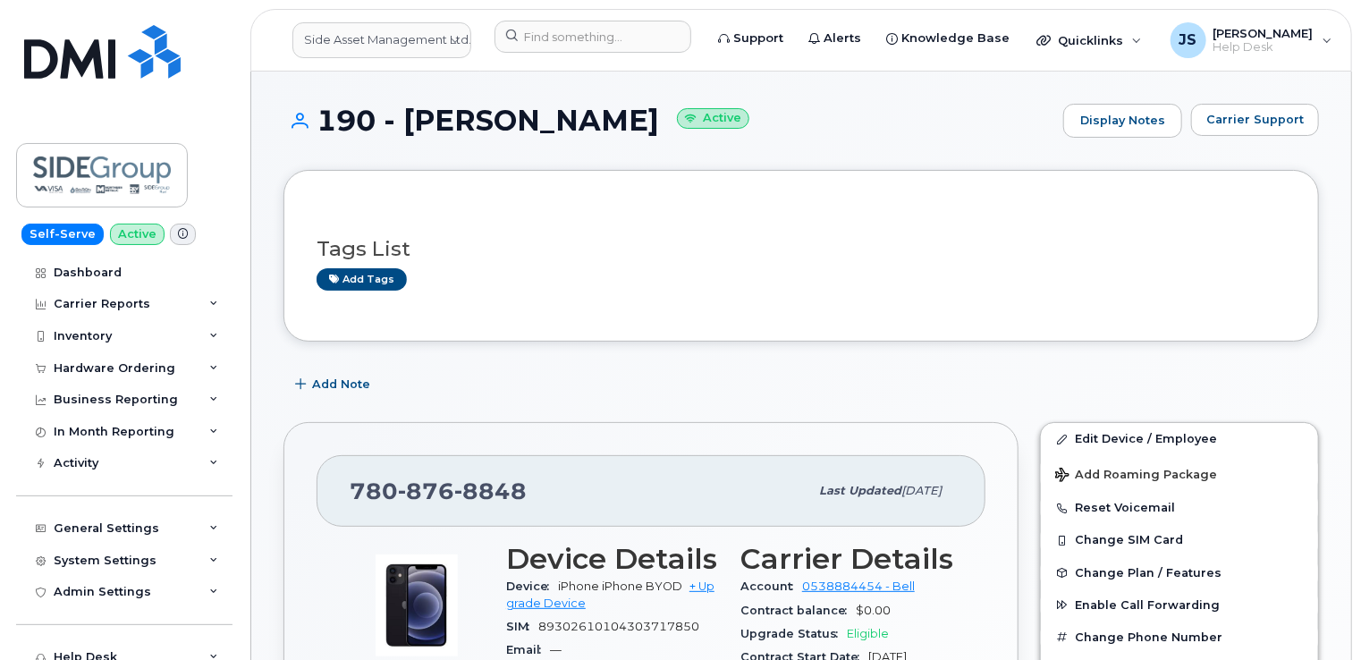
click at [178, 237] on icon at bounding box center [183, 234] width 10 height 10
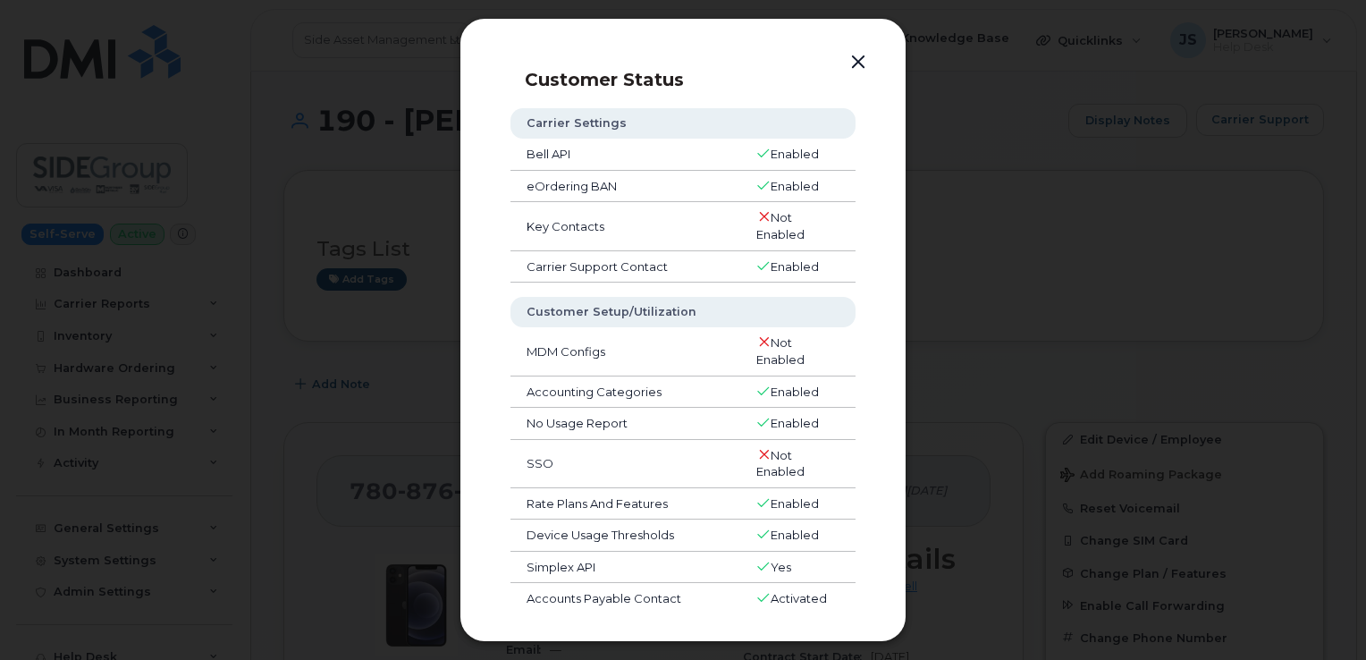
click at [858, 63] on button "button" at bounding box center [858, 62] width 27 height 25
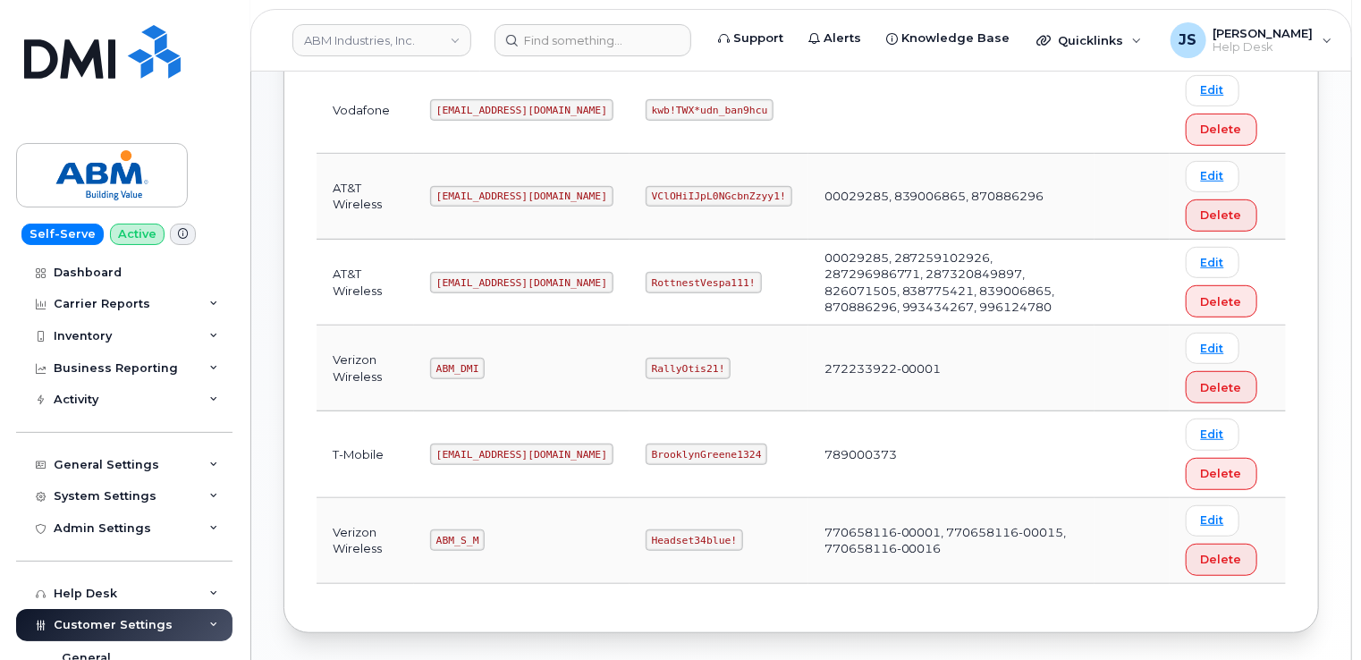
scroll to position [428, 0]
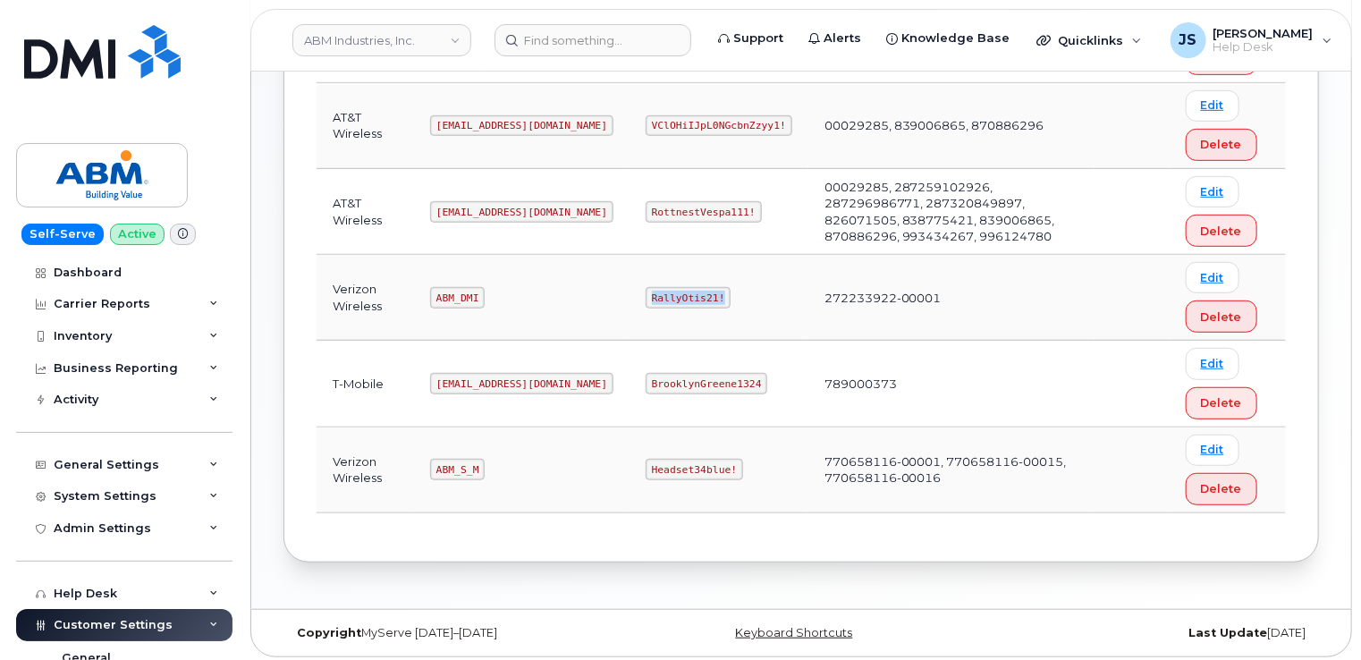
drag, startPoint x: 654, startPoint y: 293, endPoint x: 587, endPoint y: 291, distance: 68.0
click at [646, 291] on code "RallyOtis21!" at bounding box center [688, 297] width 85 height 21
copy code "RallyOtis21!"
drag, startPoint x: 660, startPoint y: 462, endPoint x: 587, endPoint y: 462, distance: 73.3
click at [646, 462] on code "Headset34blue!" at bounding box center [694, 469] width 97 height 21
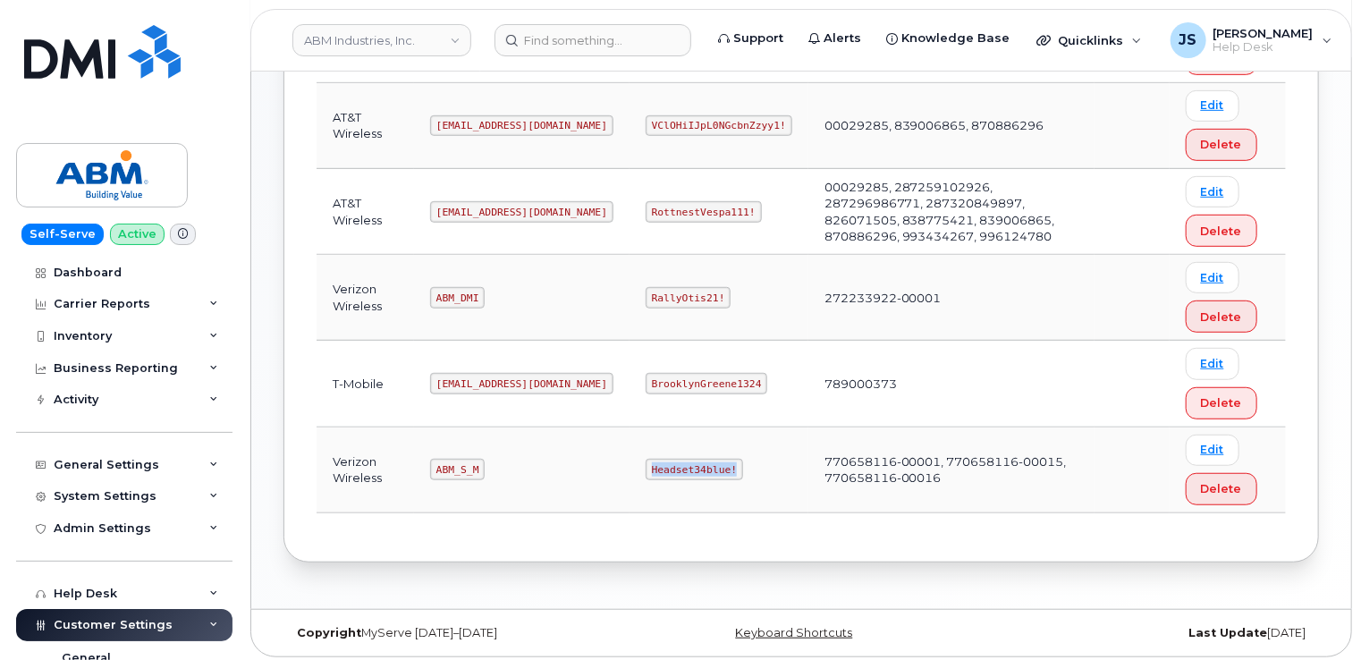
copy code "Headset34blue!"
